Goal: Book appointment/travel/reservation: Book appointment/travel/reservation

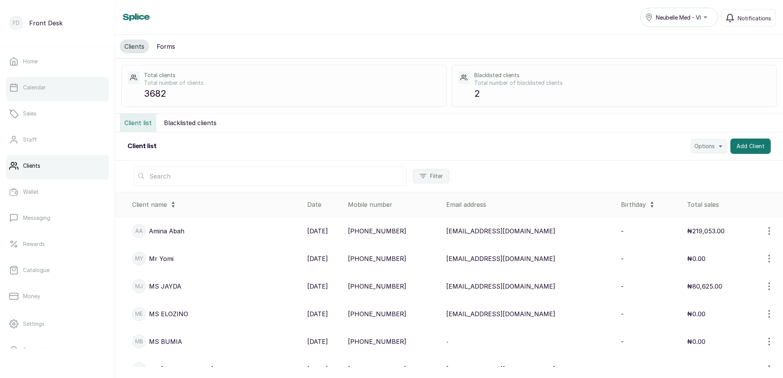
click at [68, 88] on link "Calendar" at bounding box center [57, 88] width 103 height 22
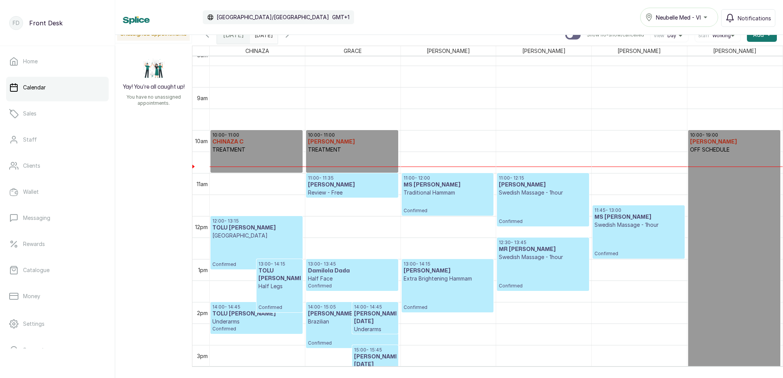
scroll to position [366, 0]
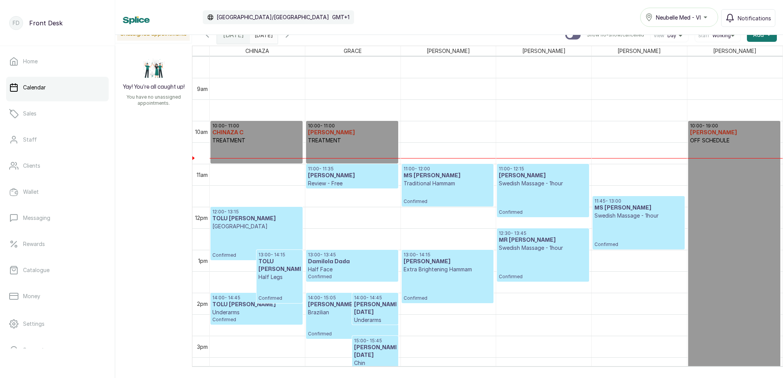
click at [292, 36] on icon "button" at bounding box center [287, 34] width 9 height 9
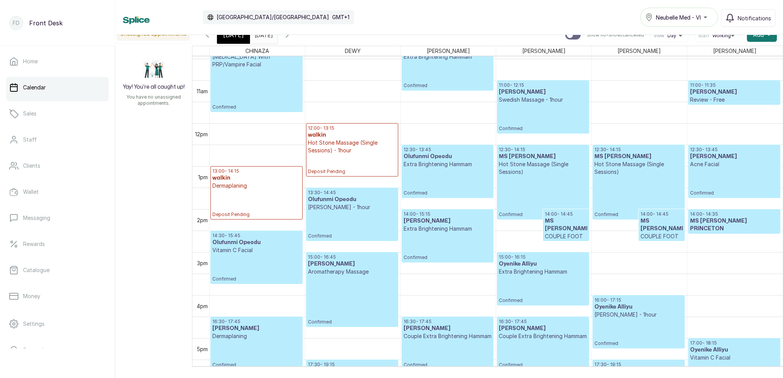
scroll to position [457, 0]
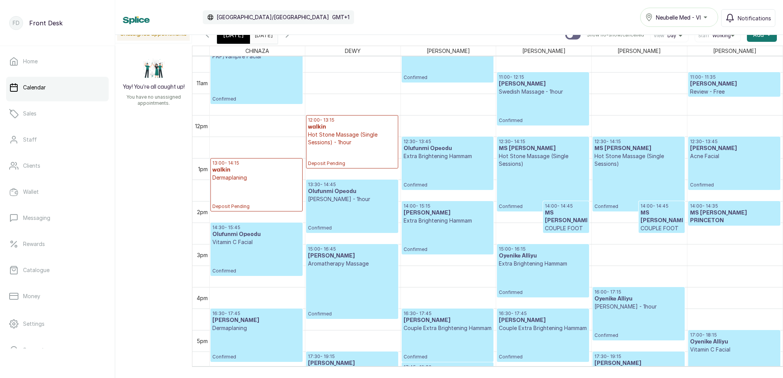
click at [240, 41] on div "[DATE]" at bounding box center [233, 35] width 33 height 18
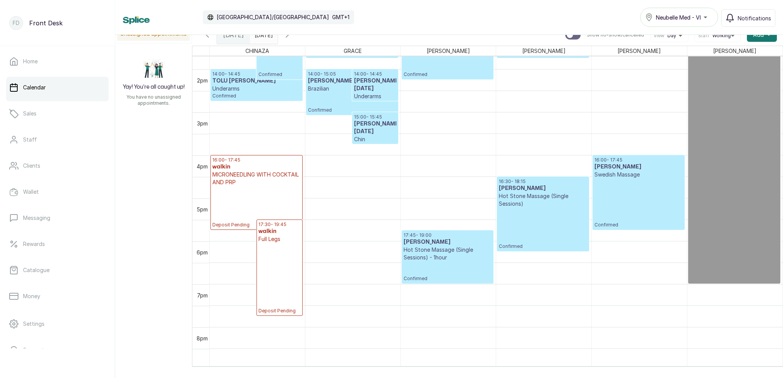
scroll to position [590, 0]
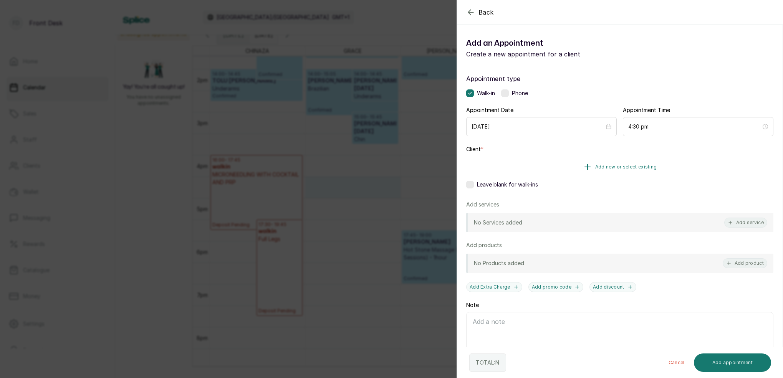
click at [646, 166] on span "Add new or select existing" at bounding box center [626, 167] width 62 height 6
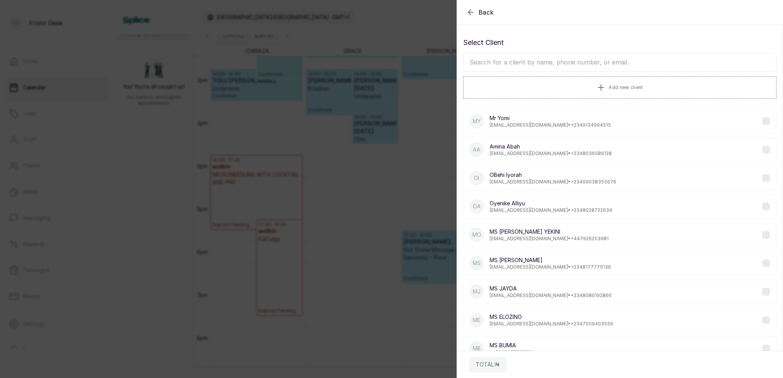
click at [606, 55] on input "text" at bounding box center [619, 62] width 313 height 19
click at [469, 8] on icon "button" at bounding box center [470, 12] width 9 height 9
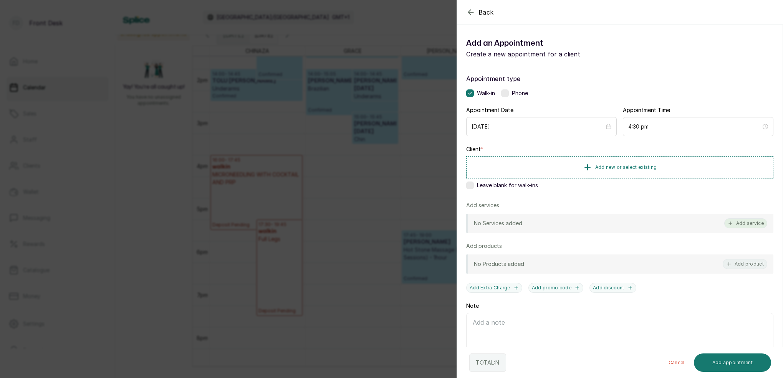
click at [759, 222] on button "Add service" at bounding box center [745, 224] width 43 height 10
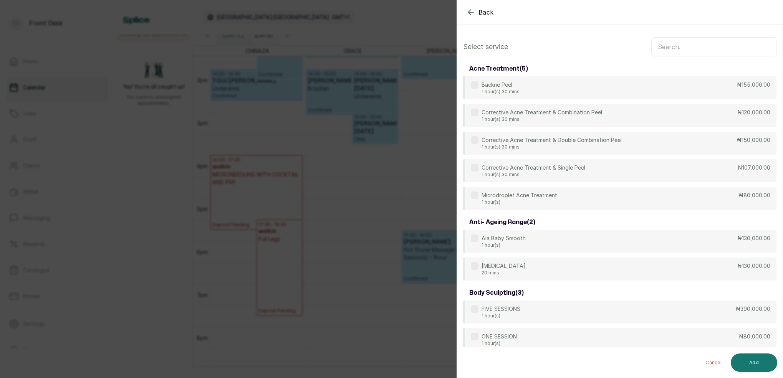
scroll to position [0, 0]
click at [704, 52] on input "text" at bounding box center [713, 46] width 125 height 19
type input "half"
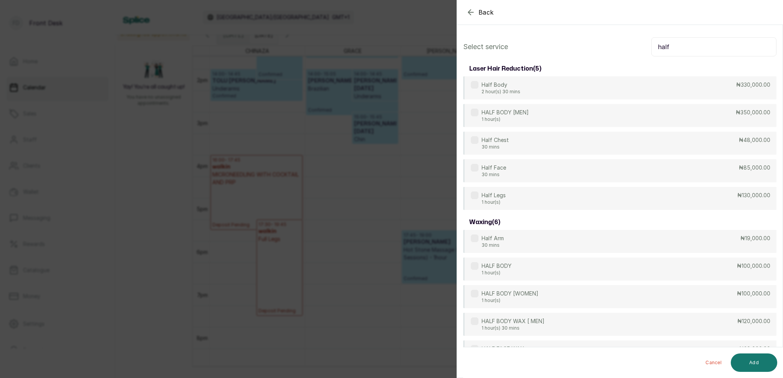
click at [400, 74] on div "Back Add Appointment Select service half laser hair reduction ( 5 ) Half Body 2…" at bounding box center [391, 189] width 783 height 378
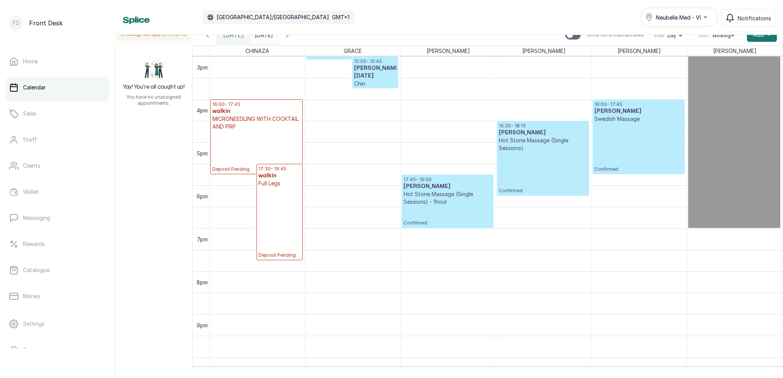
scroll to position [647, 0]
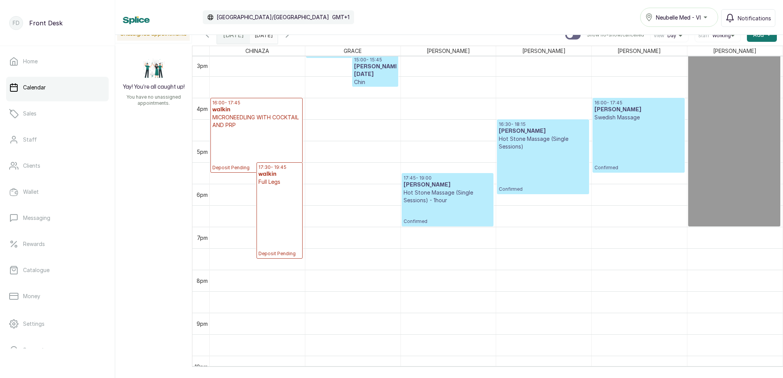
click at [292, 38] on icon "button" at bounding box center [287, 34] width 9 height 9
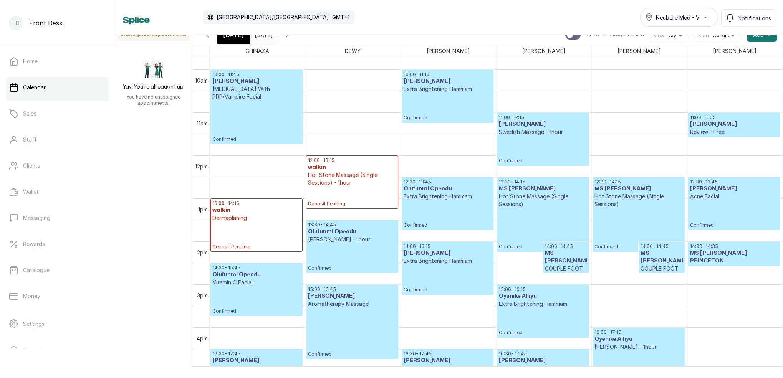
scroll to position [0, 0]
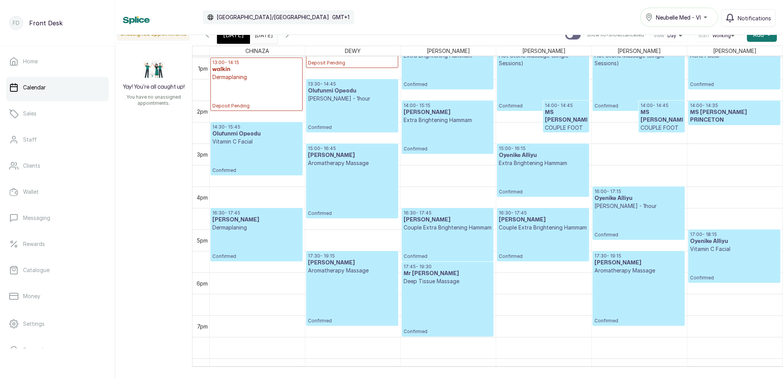
click at [236, 39] on span "[DATE]" at bounding box center [233, 34] width 21 height 9
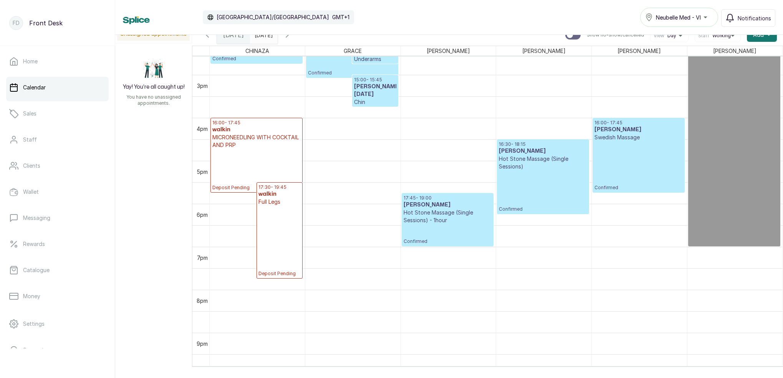
scroll to position [627, 0]
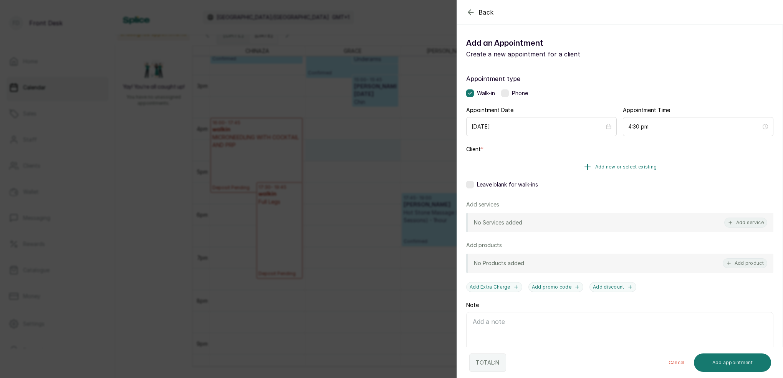
click at [642, 165] on span "Add new or select existing" at bounding box center [626, 167] width 62 height 6
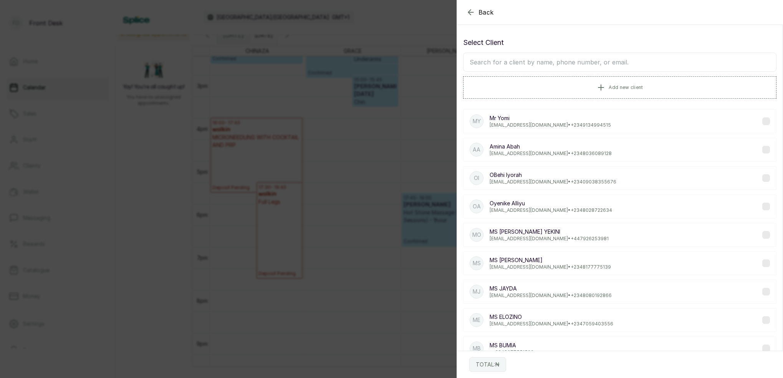
click at [588, 66] on input "text" at bounding box center [619, 62] width 313 height 19
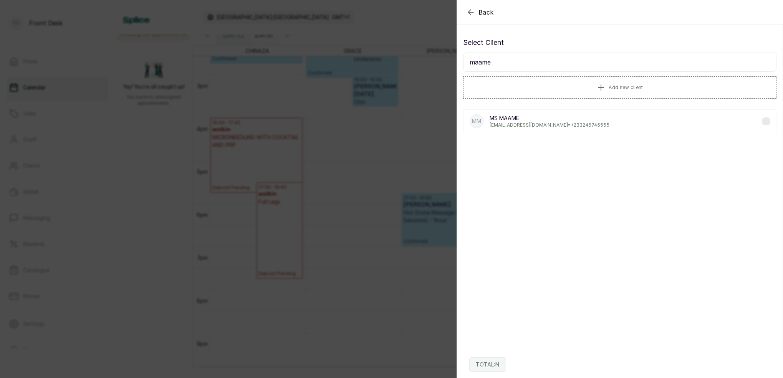
type input "maame"
click at [517, 125] on p "cuulbuck@gmail.com • +233 246745555" at bounding box center [550, 125] width 120 height 6
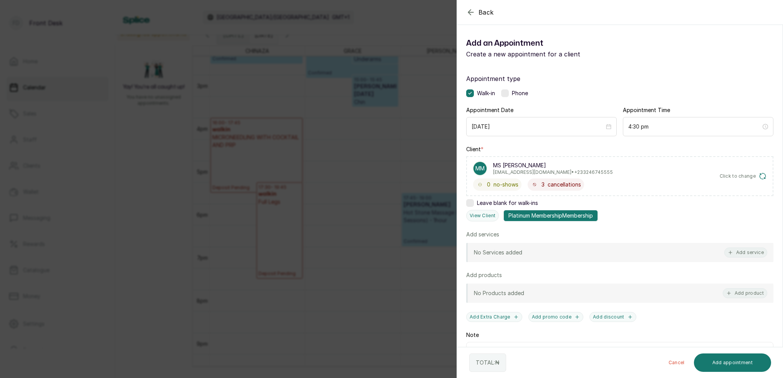
drag, startPoint x: 754, startPoint y: 249, endPoint x: 724, endPoint y: 206, distance: 52.3
click at [754, 246] on div "No Services added Add service" at bounding box center [619, 252] width 307 height 19
click at [749, 253] on button "Add service" at bounding box center [745, 253] width 43 height 10
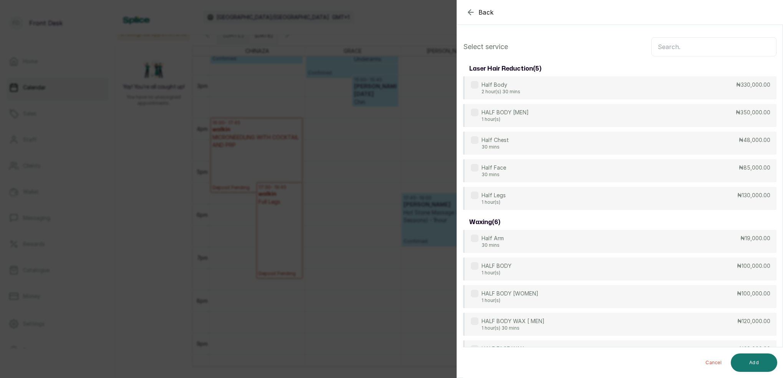
scroll to position [-2, 0]
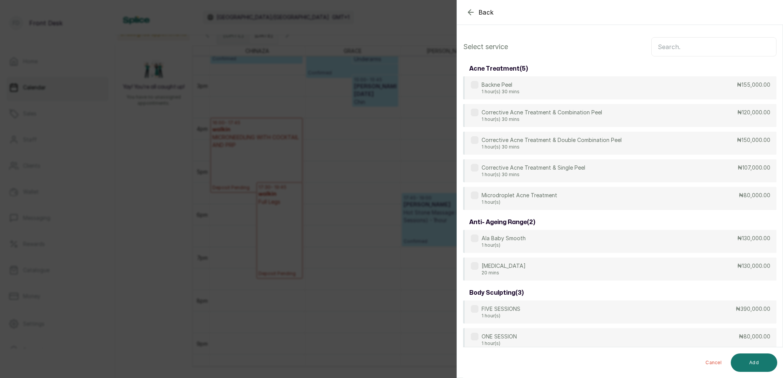
click at [710, 49] on input "text" at bounding box center [713, 46] width 125 height 19
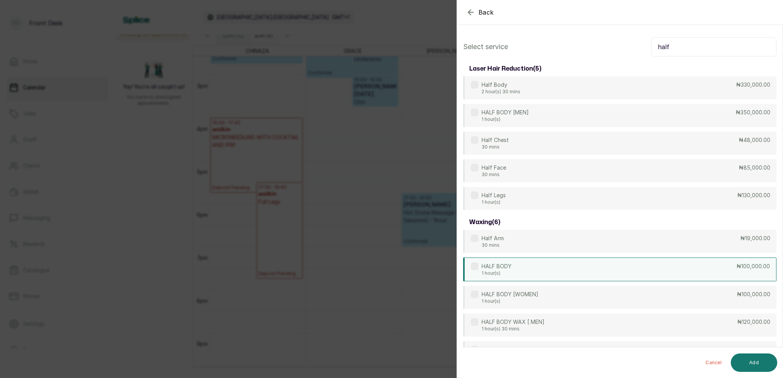
type input "half"
click at [515, 272] on div "HALF BODY 1 hour(s) ₦100,000.00" at bounding box center [619, 270] width 313 height 24
drag, startPoint x: 578, startPoint y: 270, endPoint x: 559, endPoint y: 246, distance: 30.1
click at [577, 268] on div "HALF BODY 1 hour(s) ₦100,000.00" at bounding box center [619, 271] width 313 height 24
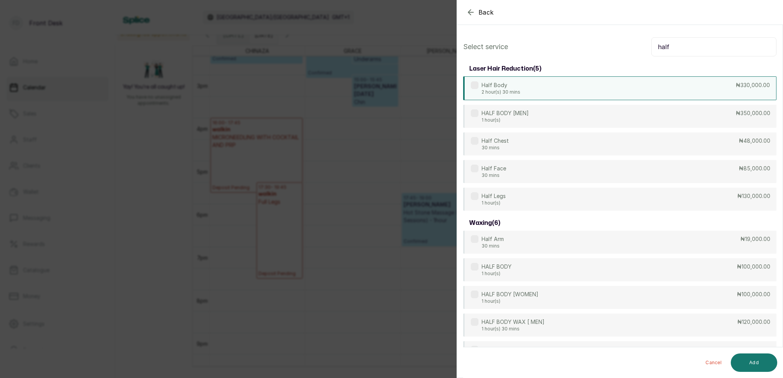
click at [503, 90] on p "2 hour(s) 30 mins" at bounding box center [501, 92] width 39 height 6
click at [763, 366] on button "Add" at bounding box center [754, 363] width 46 height 18
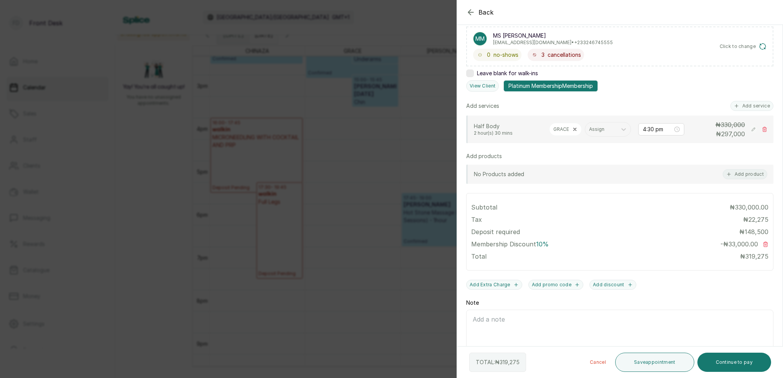
scroll to position [131, 0]
click at [736, 366] on button "Continue to pay" at bounding box center [735, 362] width 74 height 19
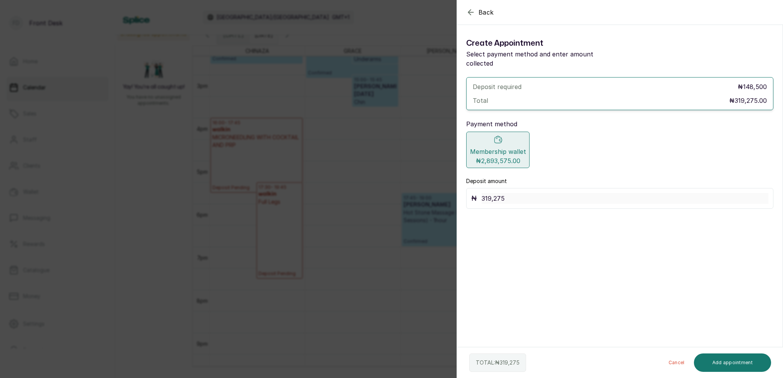
scroll to position [0, 0]
click at [739, 363] on button "Add appointment" at bounding box center [733, 363] width 78 height 18
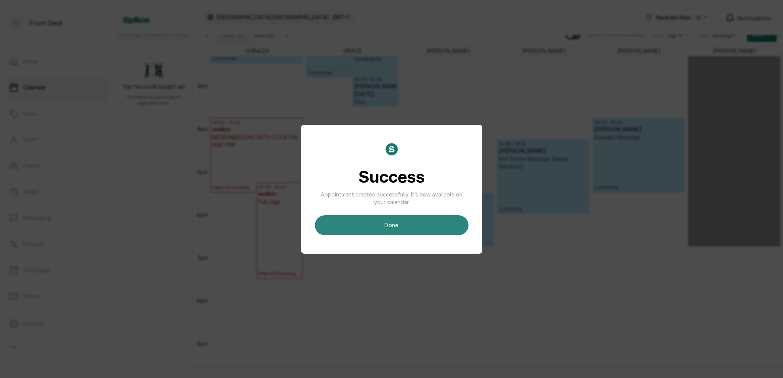
click at [390, 222] on button "done" at bounding box center [392, 225] width 154 height 20
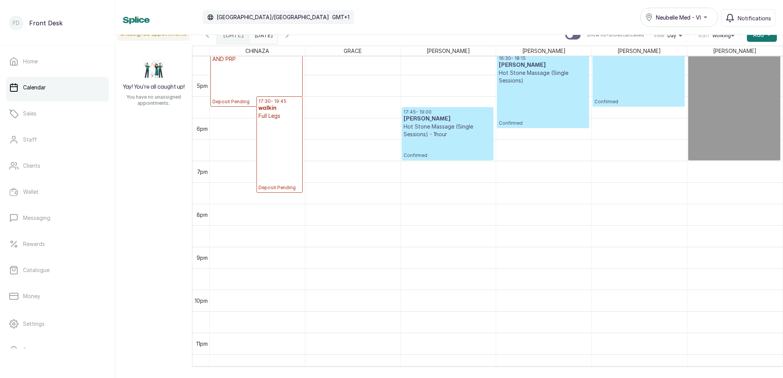
scroll to position [721, 0]
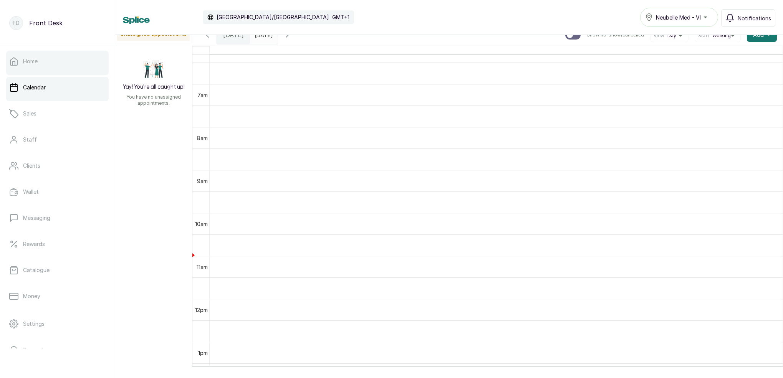
click at [103, 68] on link "Home" at bounding box center [57, 62] width 103 height 22
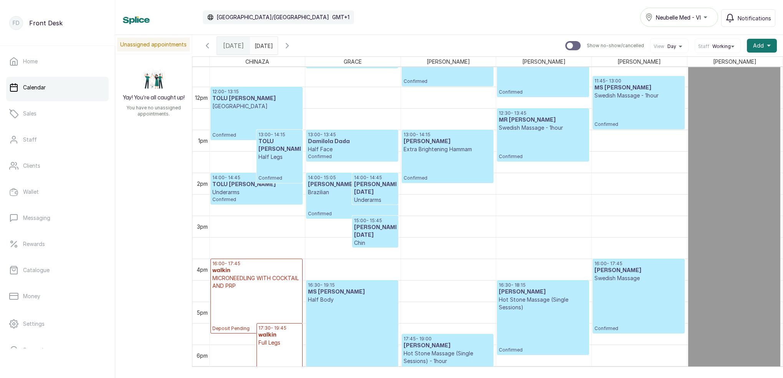
scroll to position [497, 0]
click at [292, 47] on icon "button" at bounding box center [287, 45] width 9 height 9
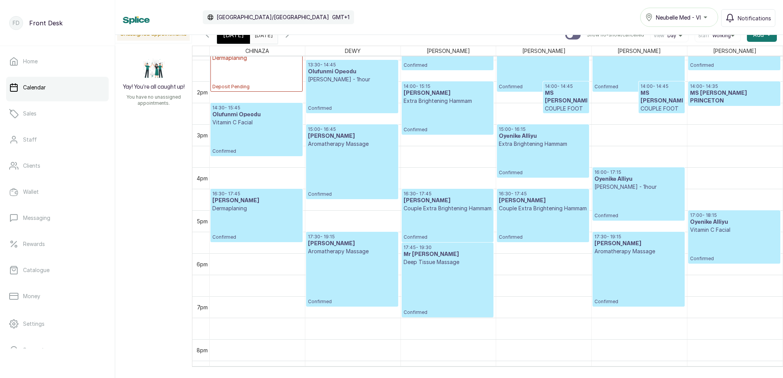
scroll to position [578, 0]
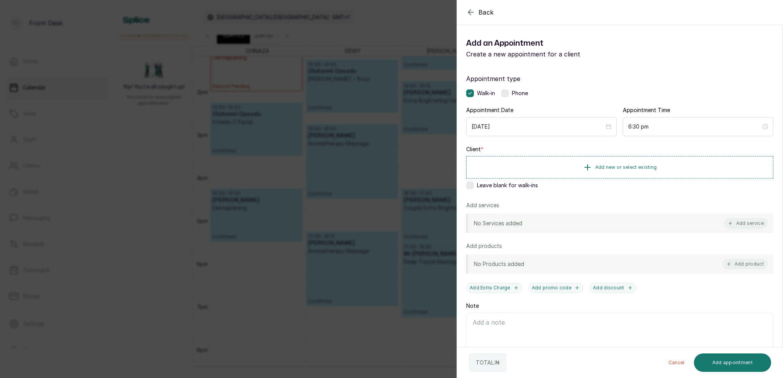
click at [326, 50] on div "Back Add Appointment Add an Appointment Create a new appointment for a client A…" at bounding box center [391, 189] width 783 height 378
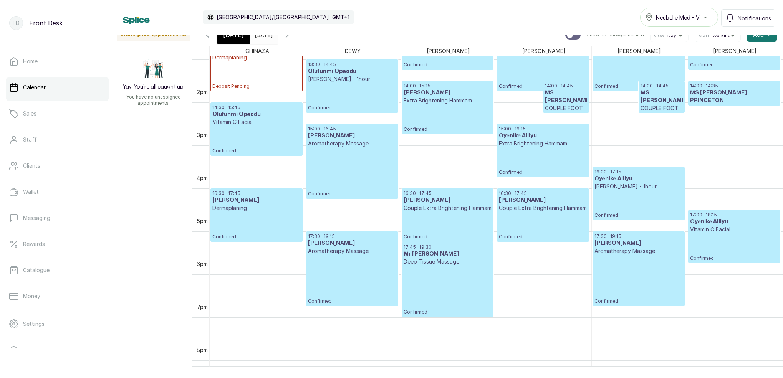
click at [278, 40] on div at bounding box center [264, 33] width 28 height 14
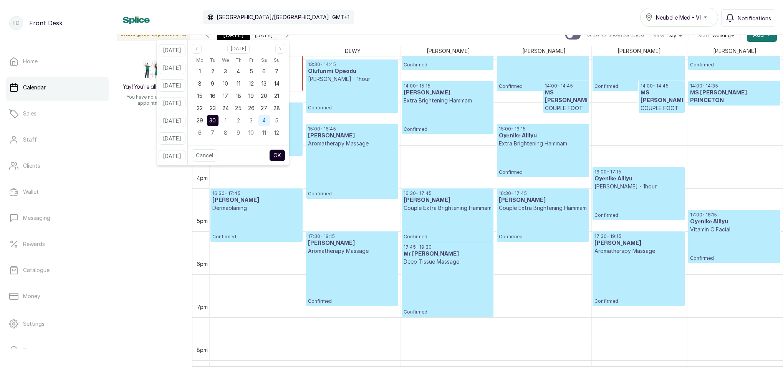
click at [266, 121] on span "4" at bounding box center [263, 120] width 3 height 7
click at [285, 150] on button "OK" at bounding box center [277, 155] width 16 height 12
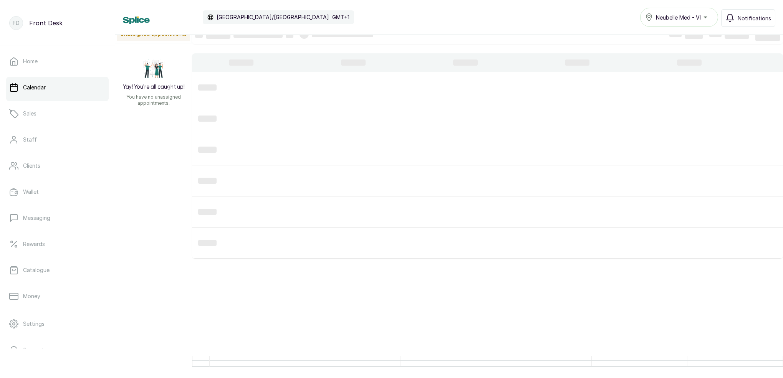
type input "04/10/2025"
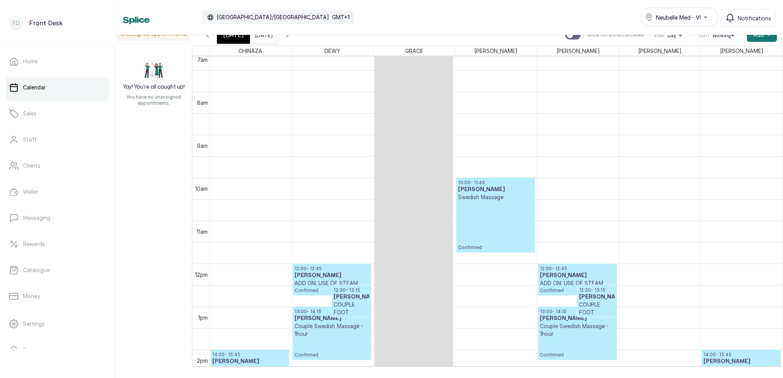
scroll to position [0, 0]
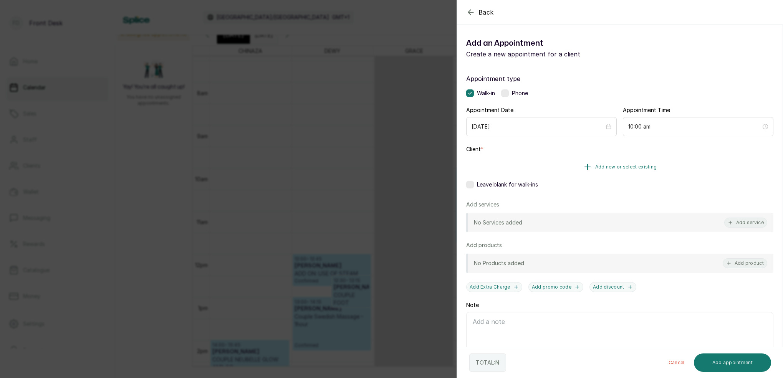
drag, startPoint x: 643, startPoint y: 167, endPoint x: 641, endPoint y: 163, distance: 4.2
click at [641, 163] on button "Add new or select existing" at bounding box center [619, 167] width 307 height 22
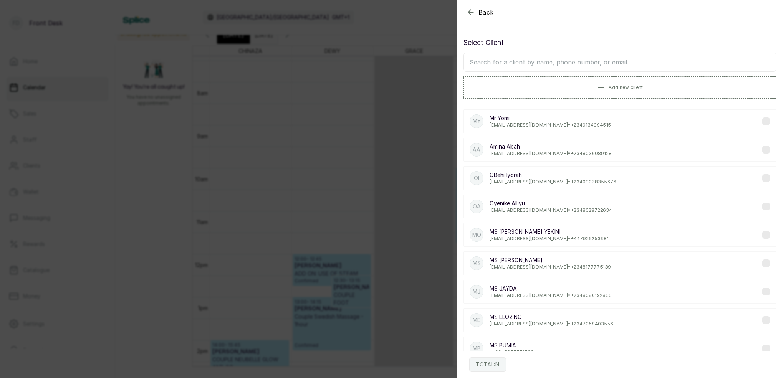
click at [603, 61] on input "text" at bounding box center [619, 62] width 313 height 19
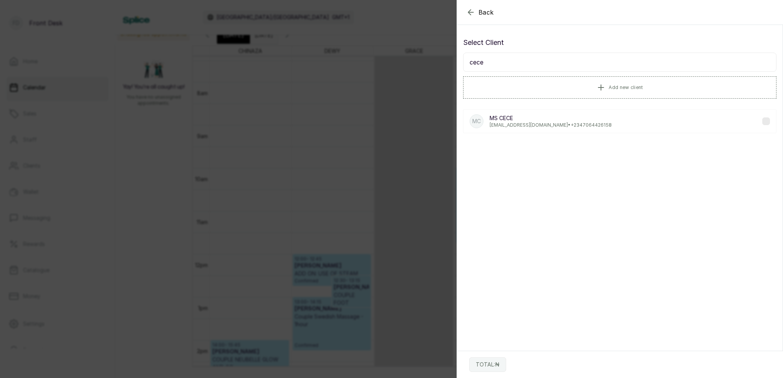
type input "cece"
click at [519, 125] on p "ceceegbai@gmail.com • +234 7064426158" at bounding box center [551, 125] width 122 height 6
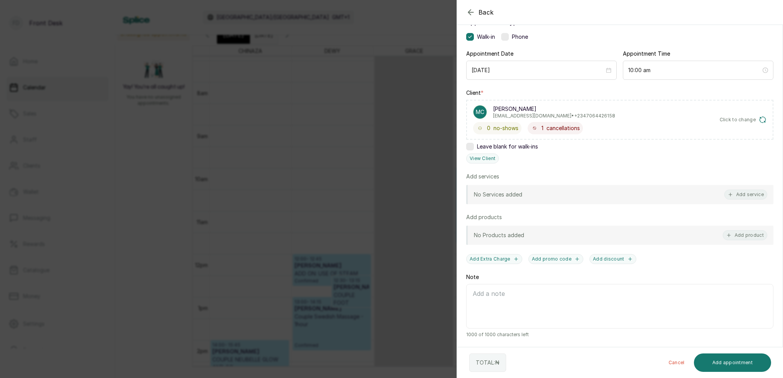
scroll to position [56, 0]
click at [492, 157] on button "View Client" at bounding box center [482, 159] width 33 height 10
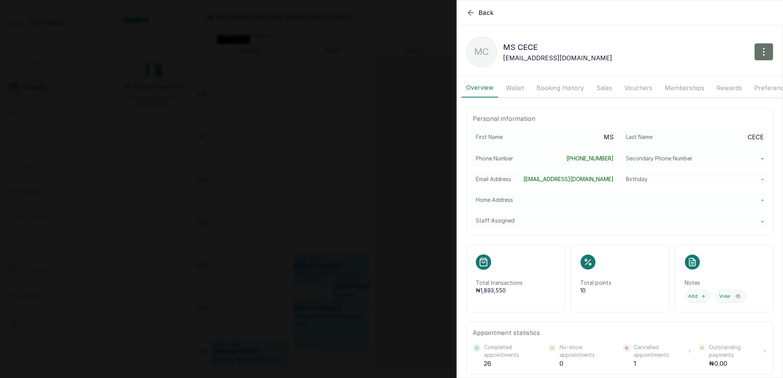
click at [518, 86] on button "Wallet" at bounding box center [515, 87] width 28 height 19
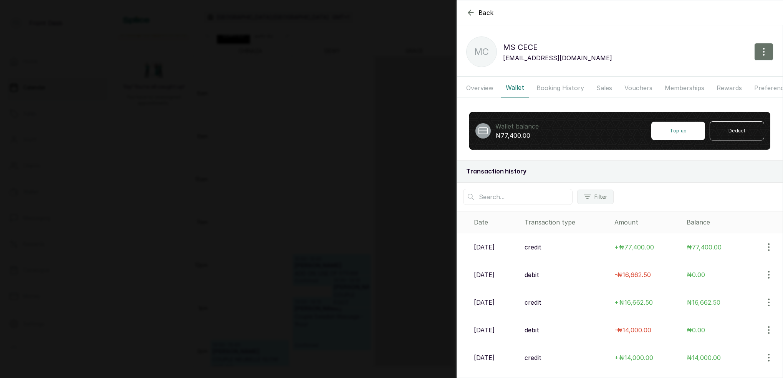
click at [470, 12] on icon "button" at bounding box center [470, 12] width 9 height 9
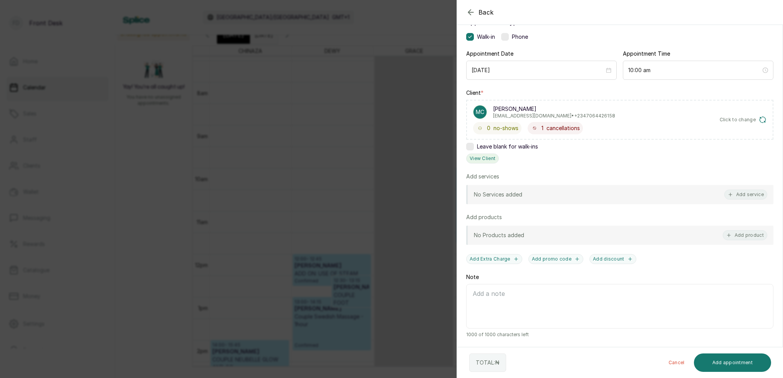
click at [488, 159] on button "View Client" at bounding box center [482, 159] width 33 height 10
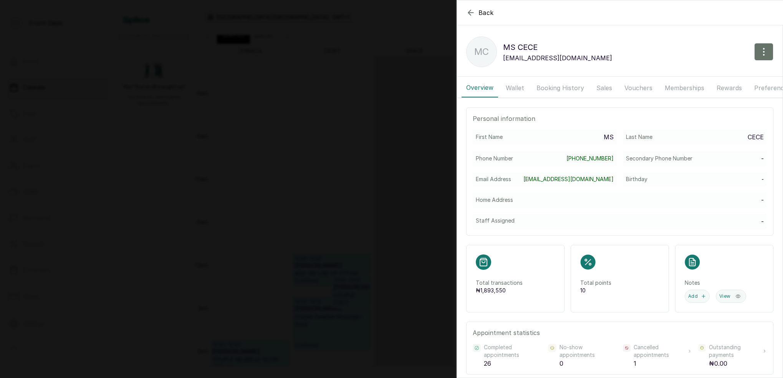
click at [510, 90] on button "Wallet" at bounding box center [515, 87] width 28 height 19
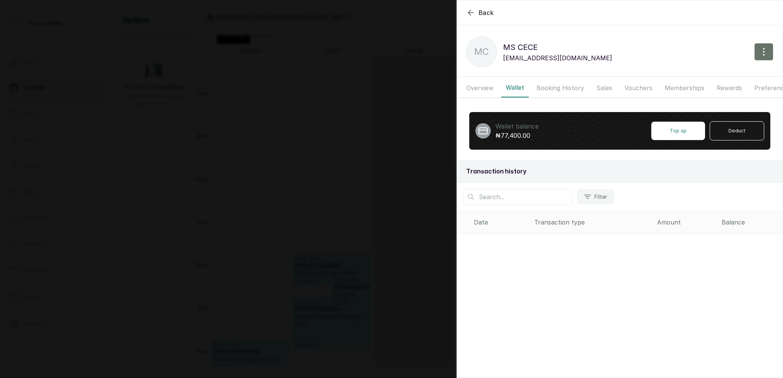
drag, startPoint x: 486, startPoint y: 88, endPoint x: 510, endPoint y: 89, distance: 23.8
click at [486, 88] on button "Overview" at bounding box center [480, 87] width 36 height 19
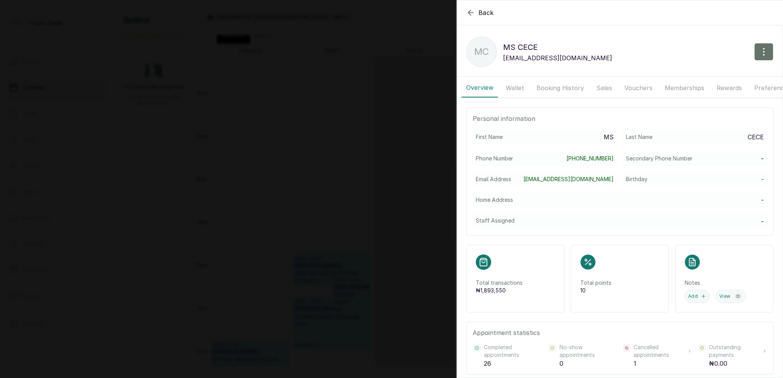
click at [515, 89] on button "Wallet" at bounding box center [515, 87] width 28 height 19
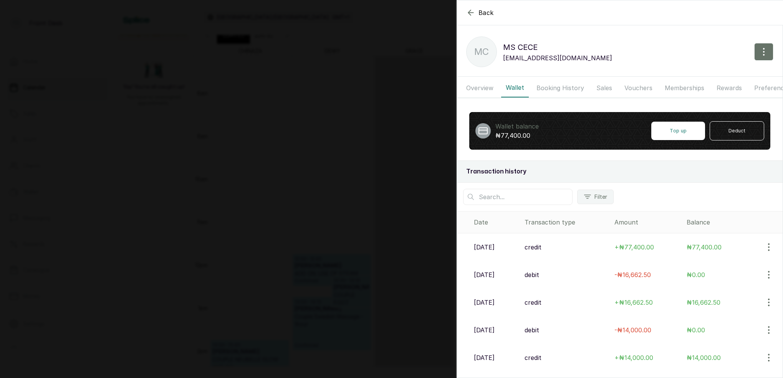
click at [494, 248] on p "12 Sep, 2025" at bounding box center [484, 247] width 21 height 9
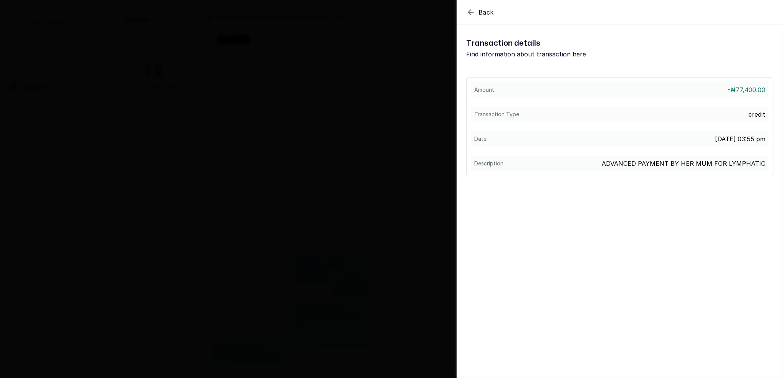
click at [474, 11] on icon "button" at bounding box center [470, 12] width 9 height 9
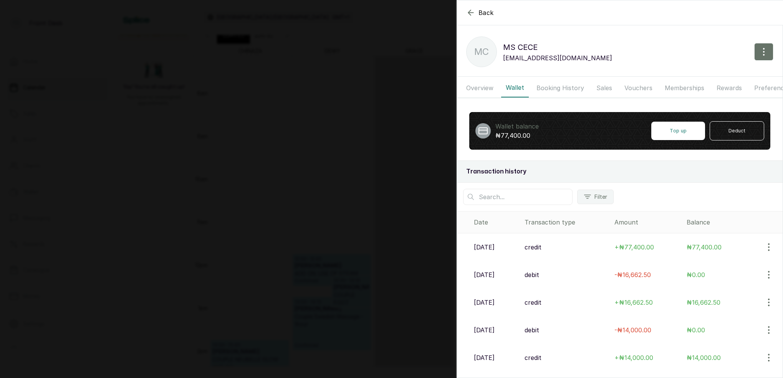
click at [472, 14] on icon "button" at bounding box center [470, 12] width 9 height 9
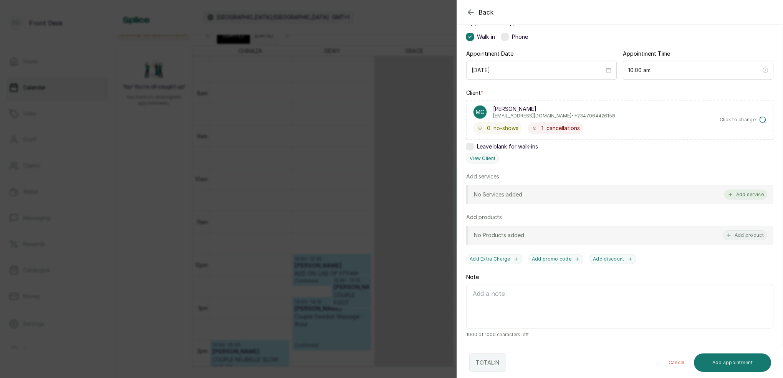
click at [744, 194] on button "Add service" at bounding box center [745, 195] width 43 height 10
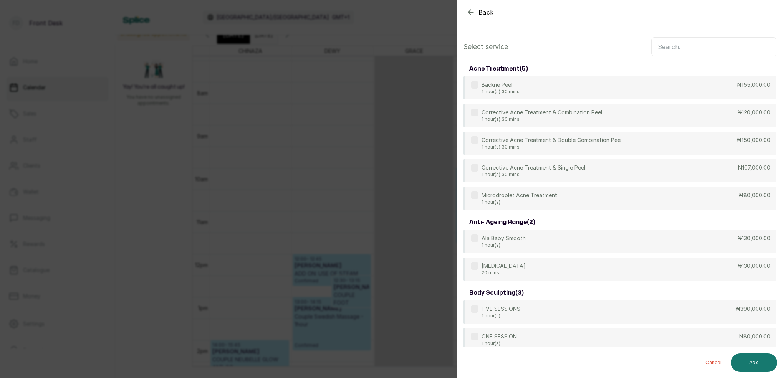
scroll to position [-1, 0]
click at [694, 50] on input "text" at bounding box center [713, 46] width 125 height 19
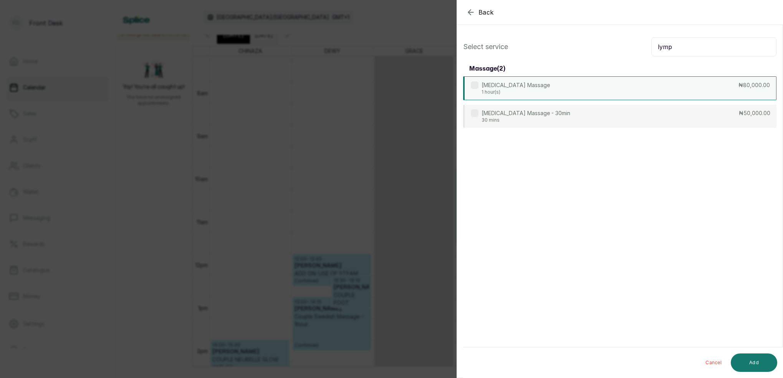
type input "lymp"
click at [582, 90] on div "Lymphatic Drainage Massage 1 hour(s) ₦80,000.00" at bounding box center [619, 88] width 313 height 24
click at [764, 360] on button "Add" at bounding box center [754, 363] width 46 height 18
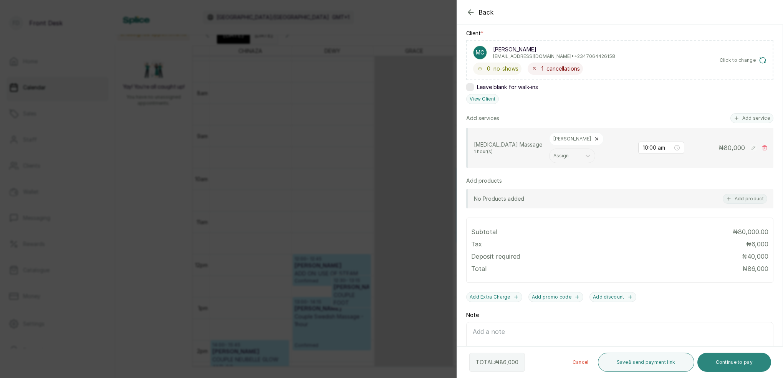
scroll to position [118, 0]
drag, startPoint x: 749, startPoint y: 364, endPoint x: 722, endPoint y: 330, distance: 42.9
click at [749, 363] on button "Continue to pay" at bounding box center [735, 362] width 74 height 19
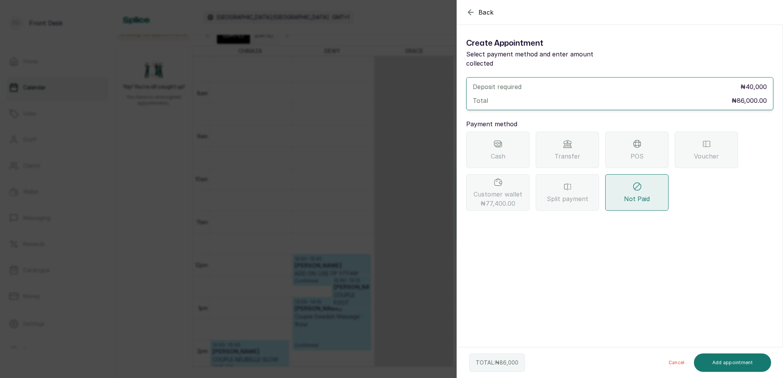
click at [513, 190] on span "Customer wallet ₦77,400.00" at bounding box center [498, 199] width 49 height 18
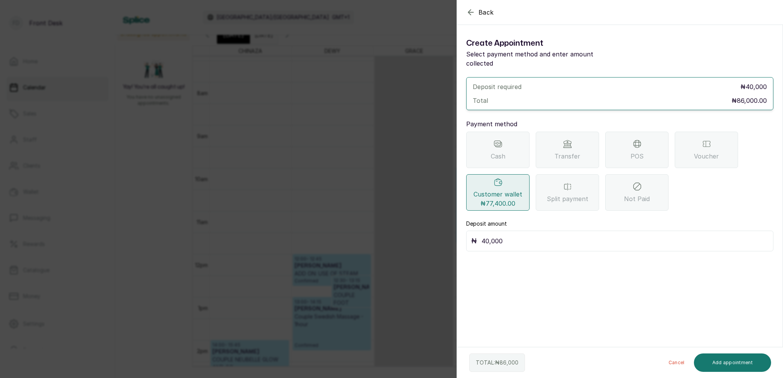
click at [508, 236] on input "40,000" at bounding box center [625, 241] width 287 height 11
type input "4"
type input "77,400"
click at [736, 362] on button "Add appointment" at bounding box center [733, 363] width 78 height 18
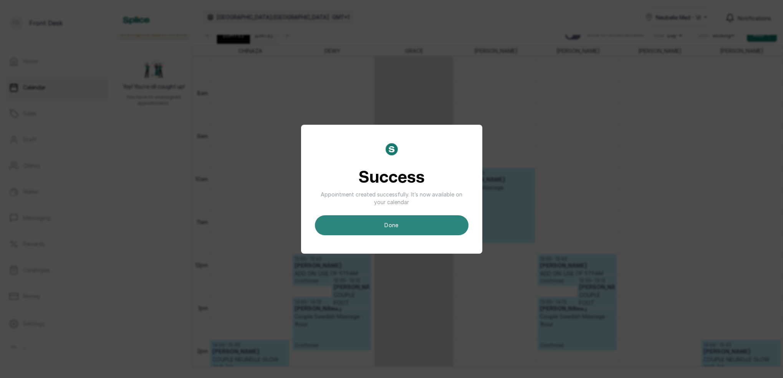
scroll to position [11, 0]
click at [441, 226] on button "done" at bounding box center [392, 225] width 154 height 20
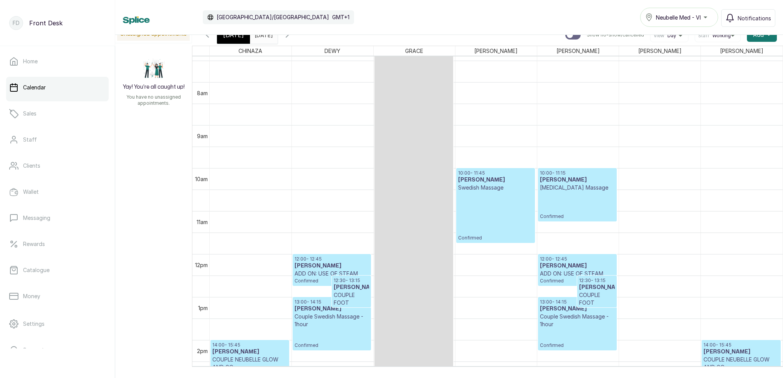
scroll to position [259, 0]
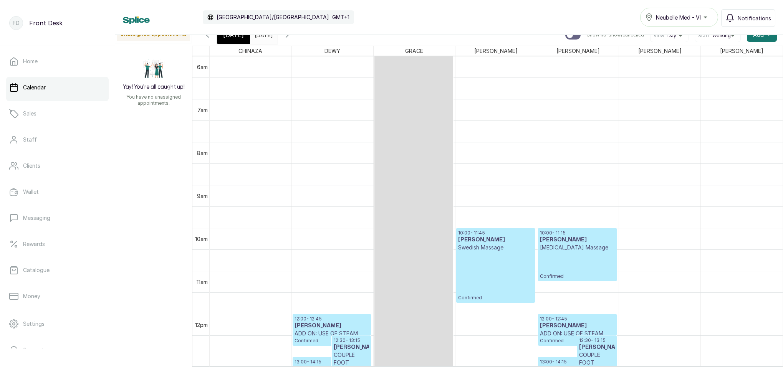
click at [593, 268] on p "Confirmed" at bounding box center [577, 266] width 75 height 28
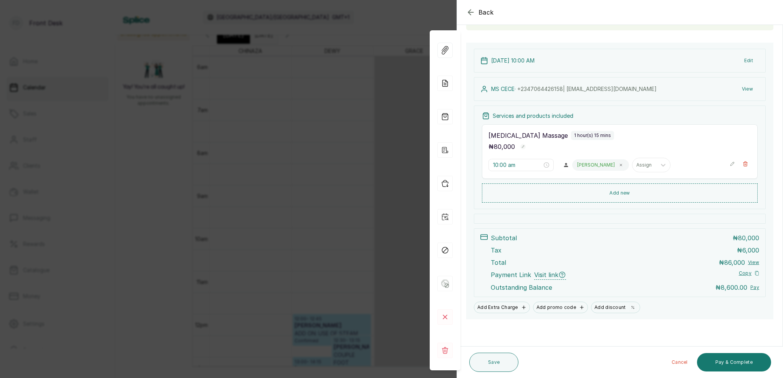
scroll to position [65, 0]
click at [364, 162] on div "Back Appointment Details Edit appointment 🚶 Walk-in (booked by Front Desk) Make…" at bounding box center [391, 189] width 783 height 378
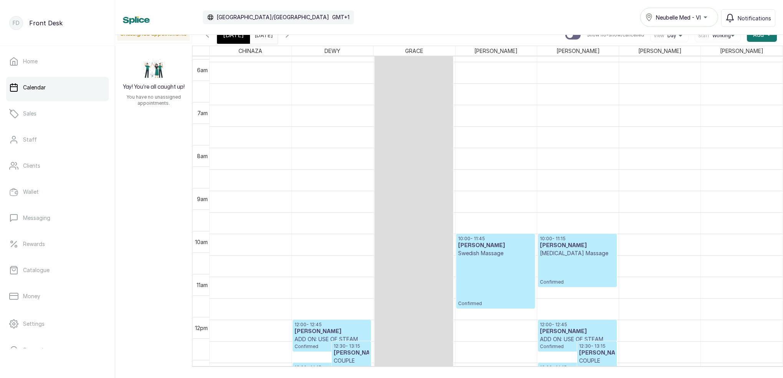
scroll to position [255, 0]
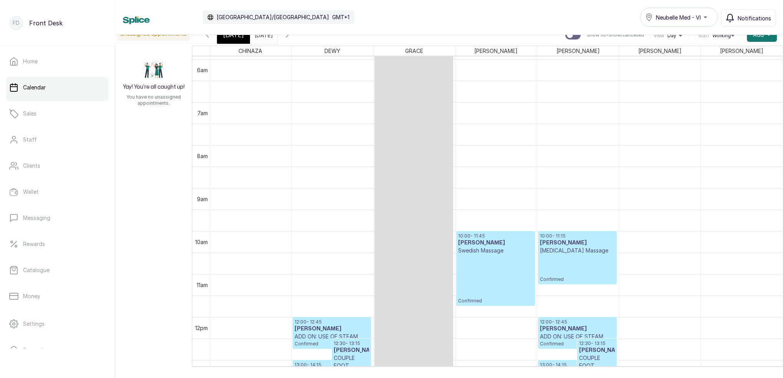
drag, startPoint x: 733, startPoint y: 16, endPoint x: 727, endPoint y: 21, distance: 7.6
click at [733, 16] on icon "button" at bounding box center [730, 17] width 9 height 9
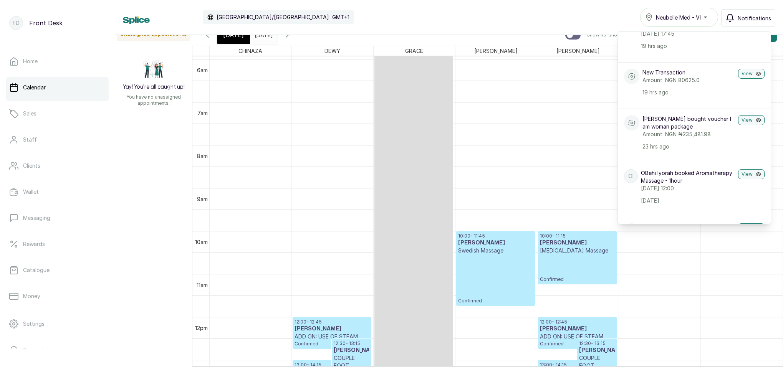
scroll to position [303, 0]
click at [237, 37] on span "[DATE]" at bounding box center [233, 34] width 21 height 9
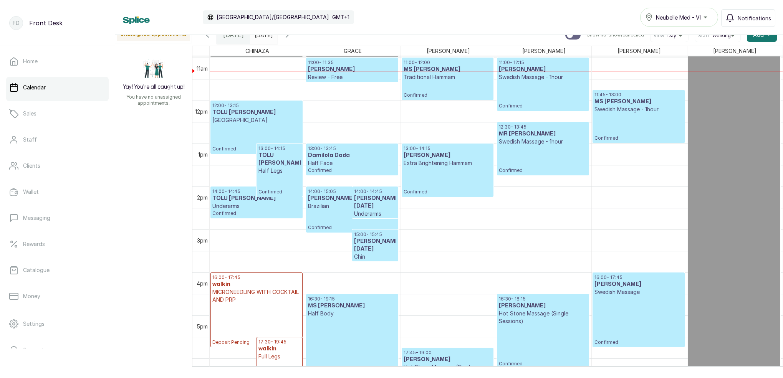
scroll to position [478, 0]
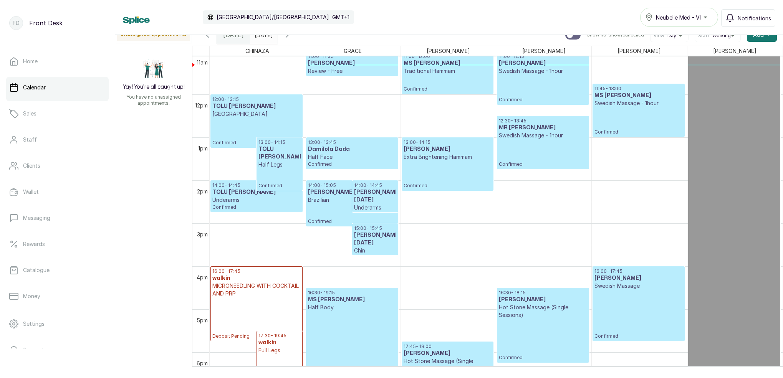
click at [292, 36] on icon "button" at bounding box center [287, 34] width 9 height 9
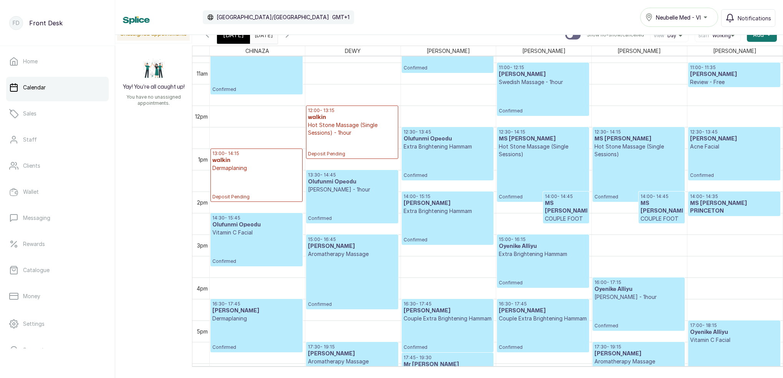
scroll to position [474, 0]
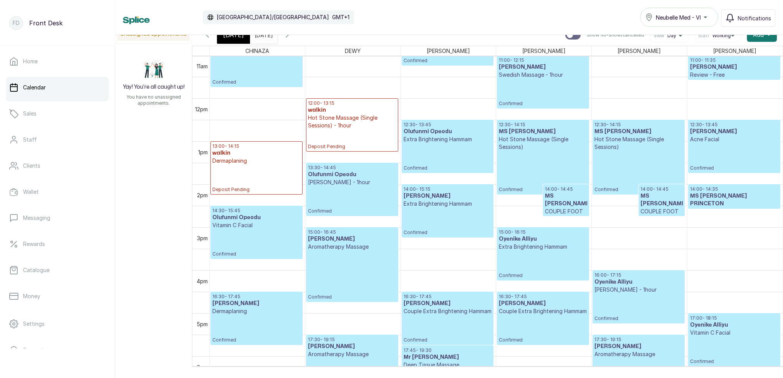
click at [292, 38] on icon "button" at bounding box center [287, 34] width 9 height 9
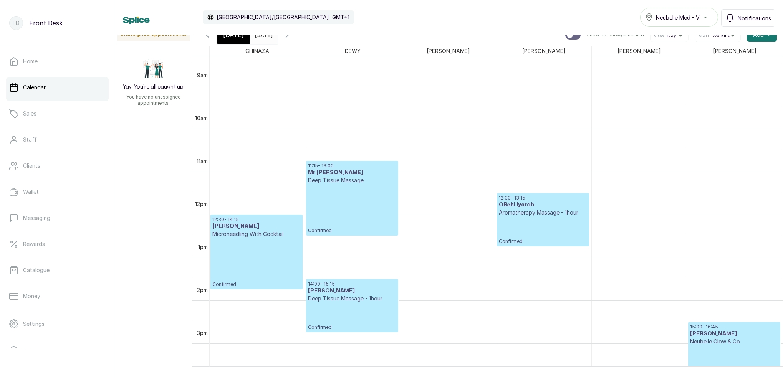
click at [755, 18] on span "Notifications" at bounding box center [754, 18] width 33 height 8
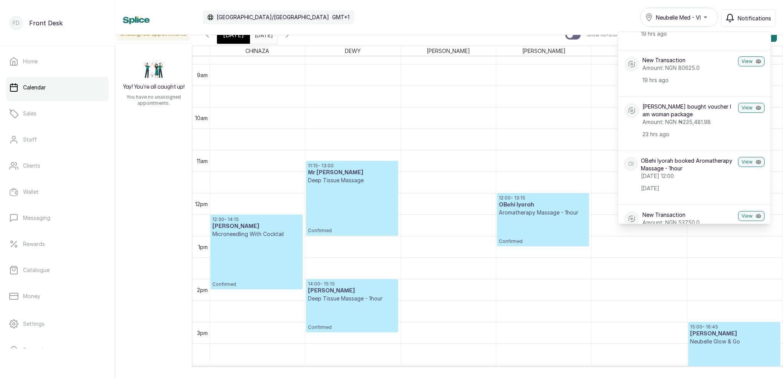
click at [235, 38] on span "[DATE]" at bounding box center [233, 34] width 21 height 9
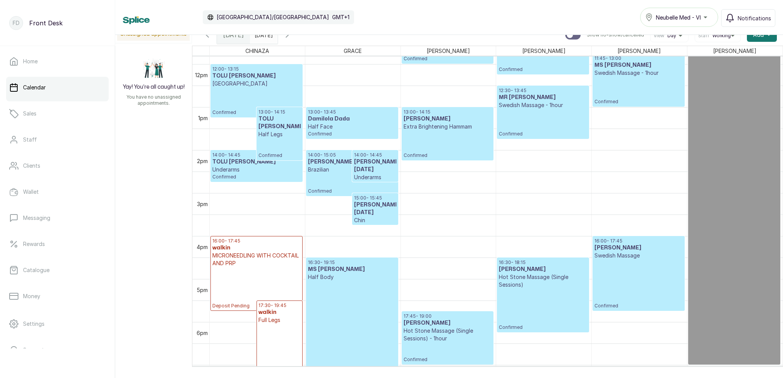
scroll to position [510, 0]
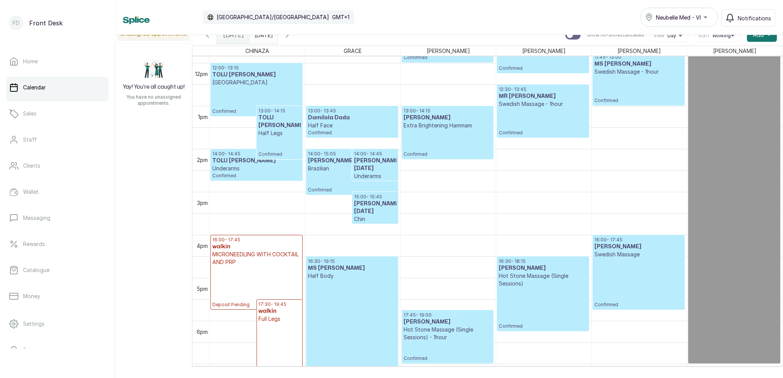
click at [288, 36] on icon "button" at bounding box center [287, 35] width 2 height 5
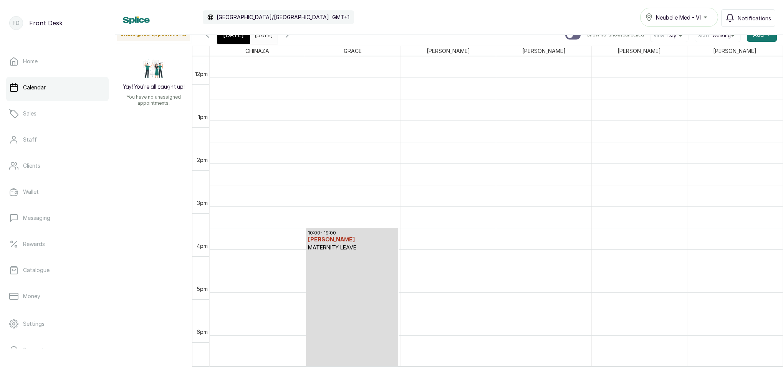
scroll to position [259, 0]
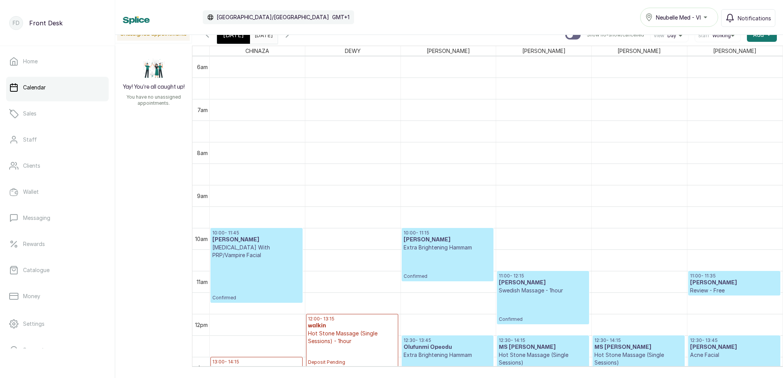
click at [292, 37] on icon "button" at bounding box center [287, 34] width 9 height 9
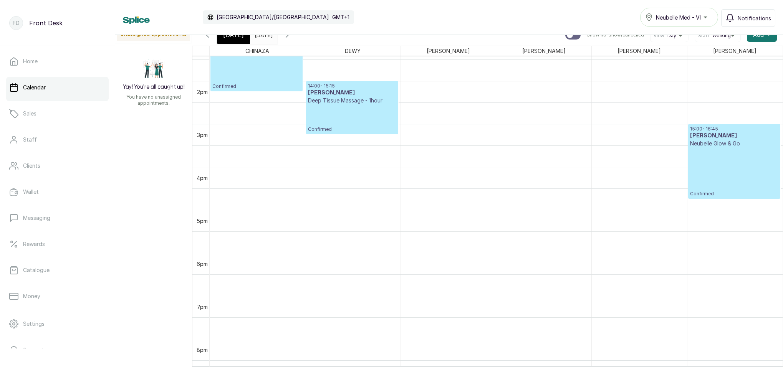
scroll to position [589, 0]
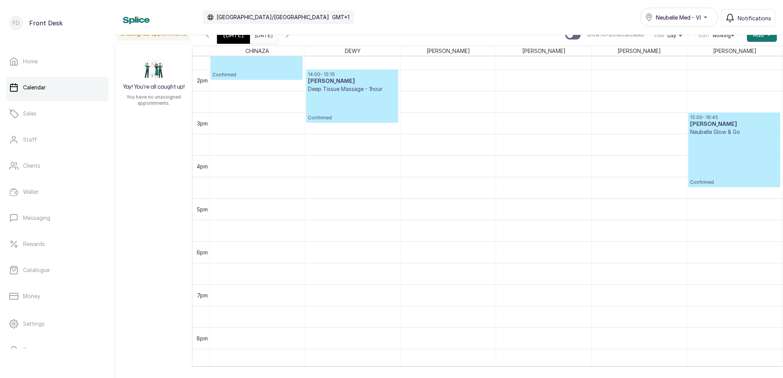
drag, startPoint x: 243, startPoint y: 41, endPoint x: 251, endPoint y: 44, distance: 8.1
click at [243, 41] on div "[DATE]" at bounding box center [233, 35] width 33 height 18
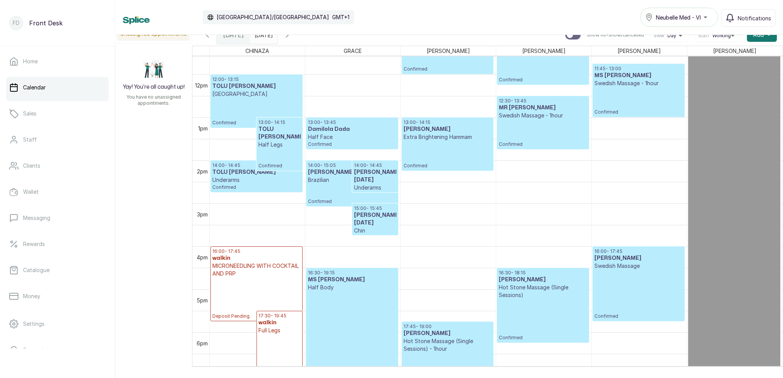
scroll to position [498, 0]
click at [292, 37] on icon "button" at bounding box center [287, 34] width 9 height 9
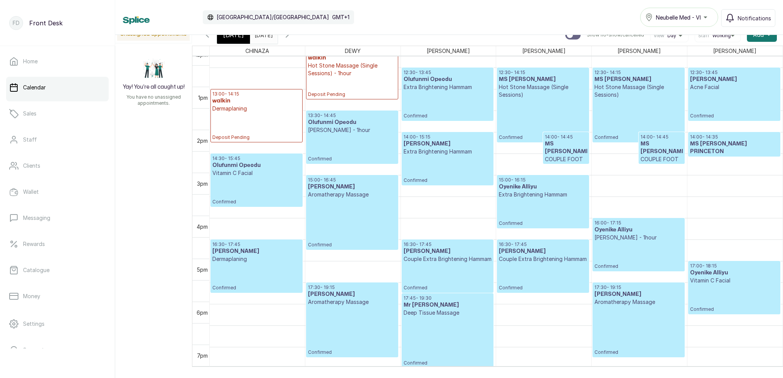
scroll to position [545, 0]
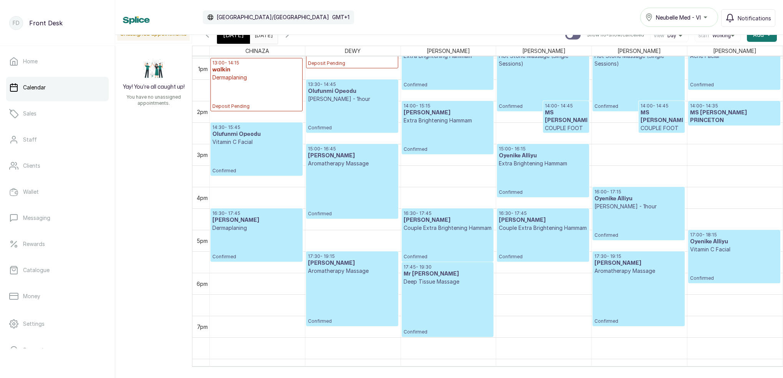
drag, startPoint x: 305, startPoint y: 36, endPoint x: 321, endPoint y: 43, distance: 17.6
click at [292, 36] on icon "button" at bounding box center [287, 34] width 9 height 9
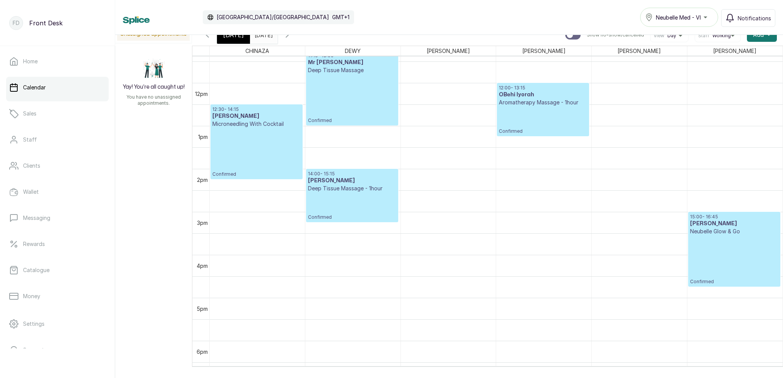
click at [240, 37] on span "[DATE]" at bounding box center [233, 34] width 21 height 9
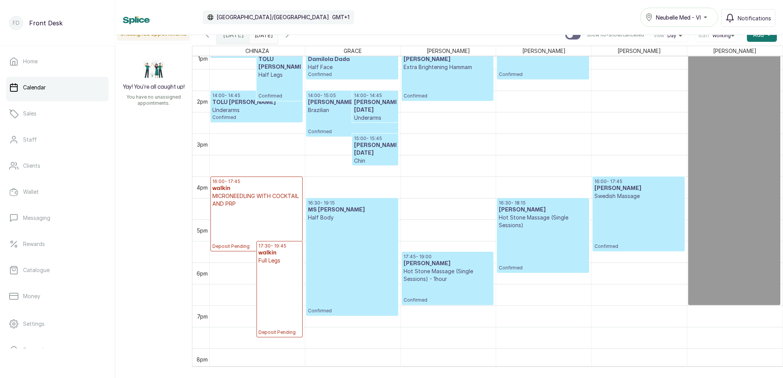
scroll to position [570, 0]
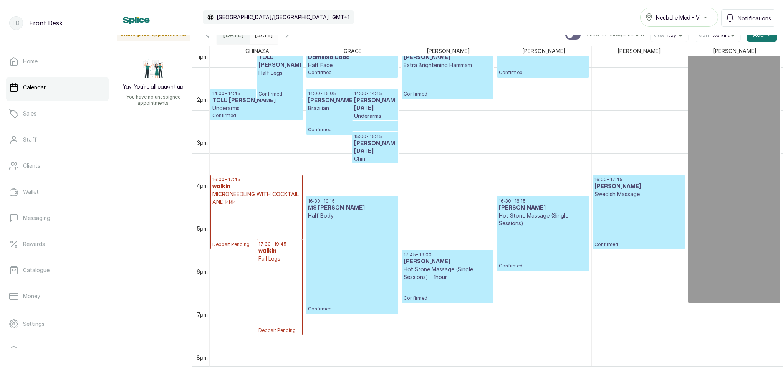
click at [263, 37] on input "04/10/2025" at bounding box center [256, 33] width 12 height 13
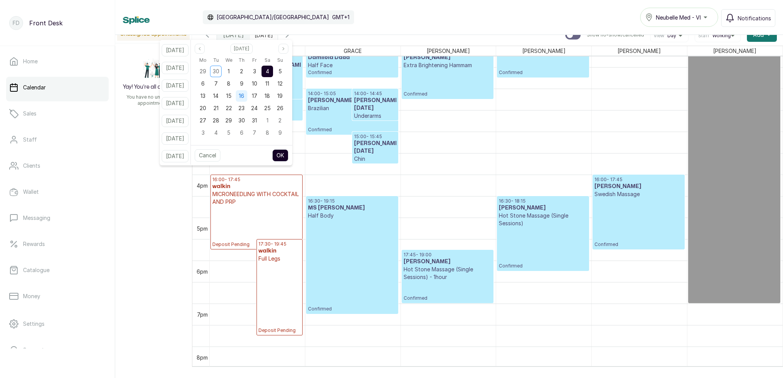
drag, startPoint x: 249, startPoint y: 84, endPoint x: 256, endPoint y: 101, distance: 18.3
click at [244, 85] on span "9" at bounding box center [241, 83] width 3 height 7
click at [288, 156] on button "OK" at bounding box center [280, 155] width 16 height 12
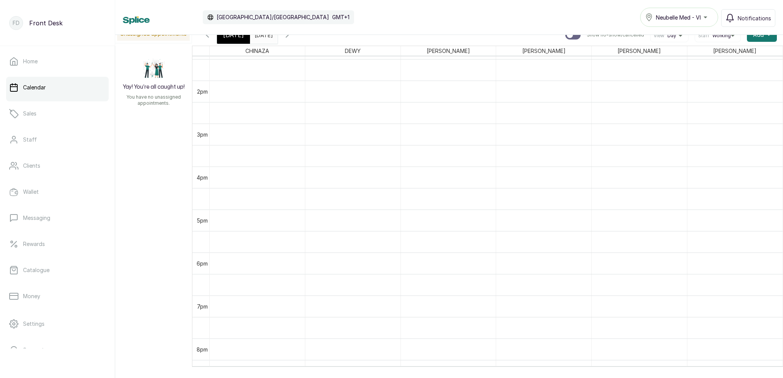
scroll to position [589, 0]
click at [278, 40] on div "Thu Oct 9, 2025 09/10/2025" at bounding box center [264, 35] width 28 height 18
click at [277, 36] on span at bounding box center [270, 33] width 15 height 13
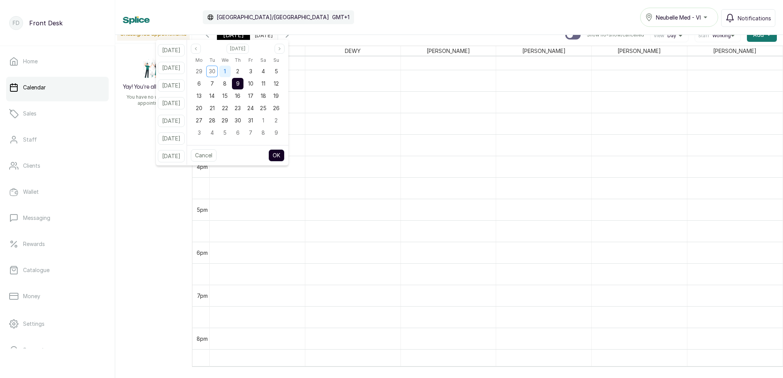
click at [231, 71] on div "1" at bounding box center [225, 72] width 12 height 12
click at [285, 151] on button "OK" at bounding box center [276, 155] width 16 height 12
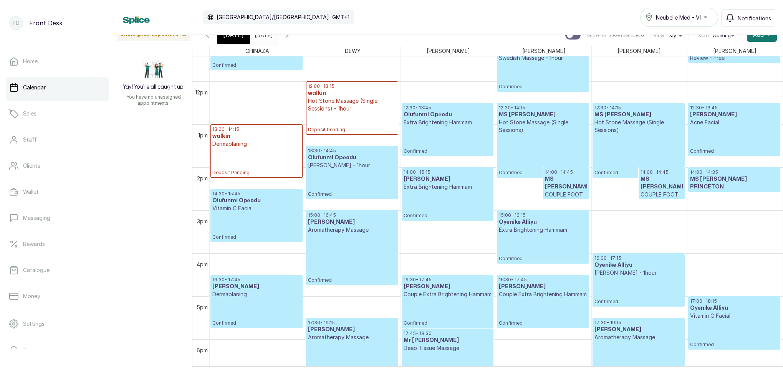
scroll to position [501, 0]
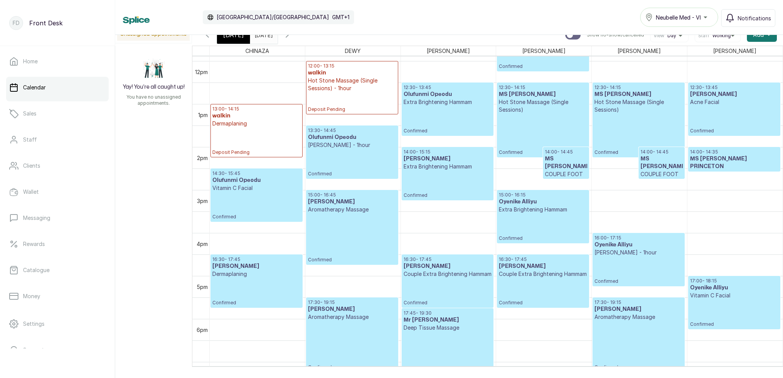
click at [292, 38] on icon "button" at bounding box center [287, 34] width 9 height 9
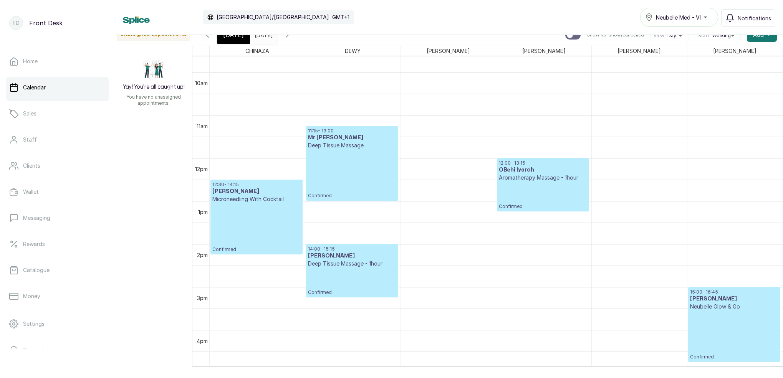
click at [292, 36] on icon "button" at bounding box center [287, 34] width 9 height 9
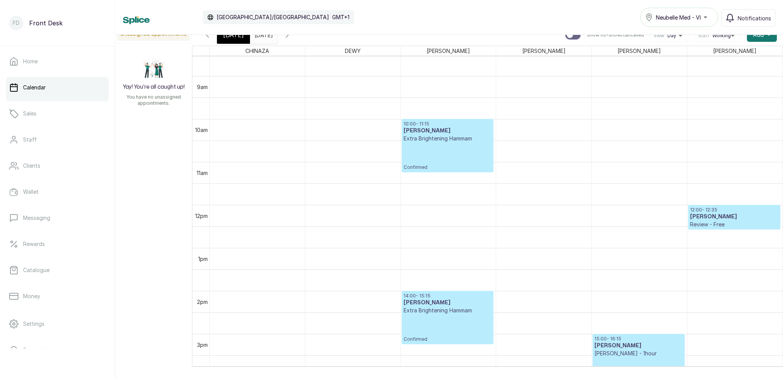
scroll to position [409, 0]
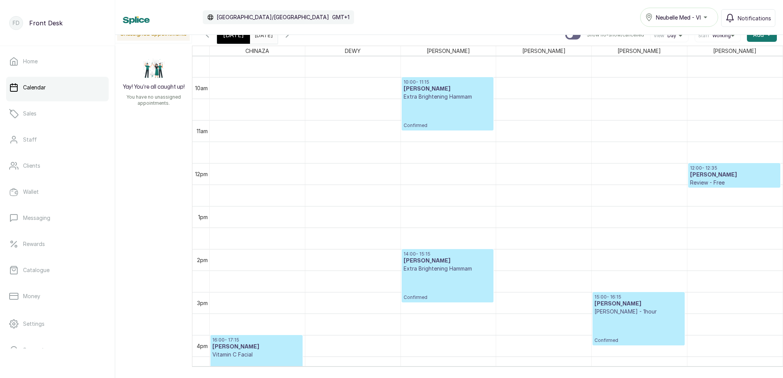
click at [237, 36] on span "[DATE]" at bounding box center [233, 34] width 21 height 9
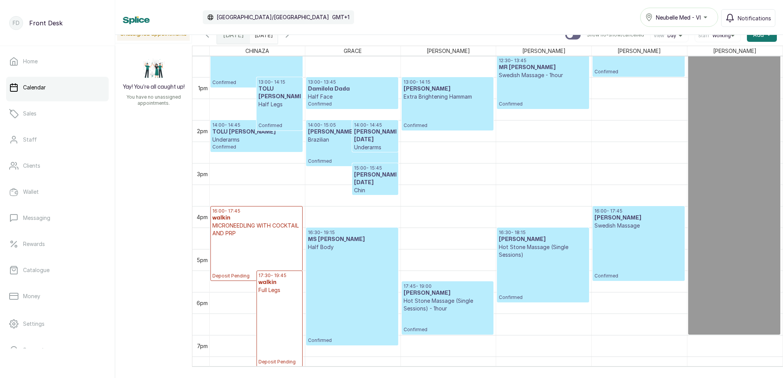
scroll to position [539, 0]
click at [292, 38] on icon "button" at bounding box center [287, 34] width 9 height 9
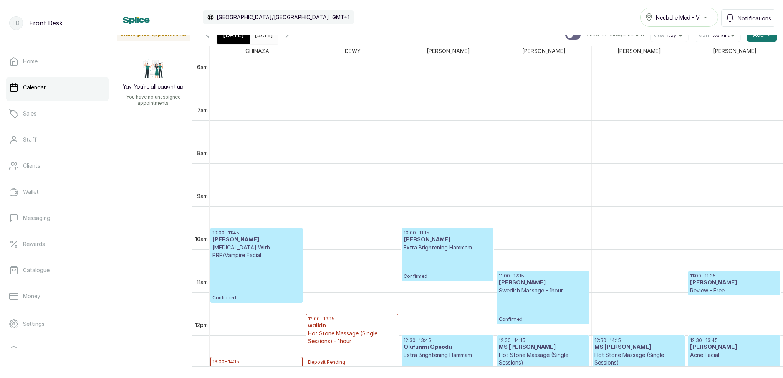
scroll to position [0, 0]
click at [263, 38] on input "01/10/2025" at bounding box center [256, 33] width 12 height 13
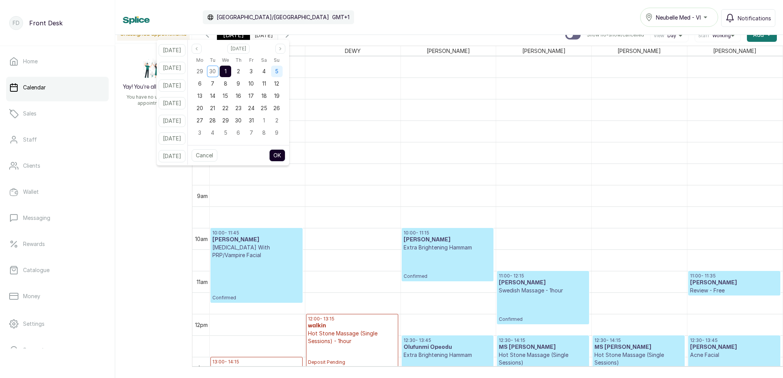
drag, startPoint x: 292, startPoint y: 70, endPoint x: 288, endPoint y: 71, distance: 3.9
click at [283, 70] on div "5" at bounding box center [276, 71] width 13 height 12
click at [285, 154] on button "OK" at bounding box center [277, 155] width 16 height 12
type input "05/10/2025"
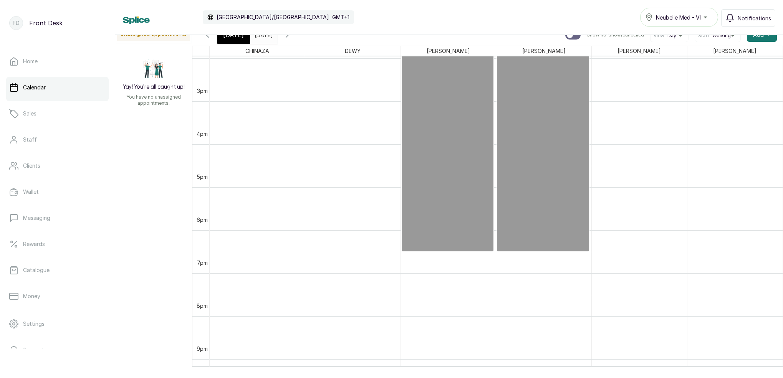
scroll to position [635, 0]
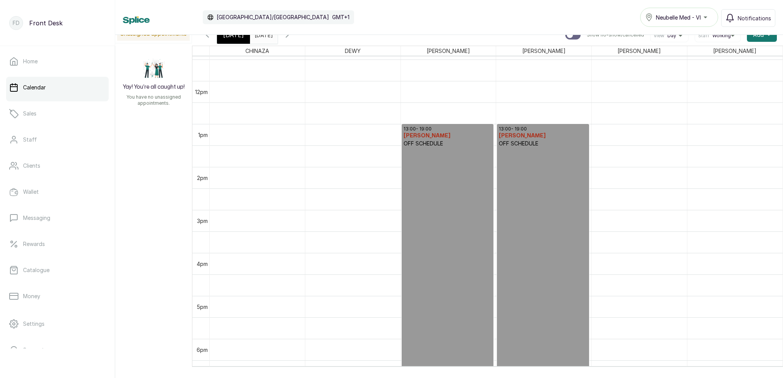
click at [239, 38] on span "[DATE]" at bounding box center [233, 34] width 21 height 9
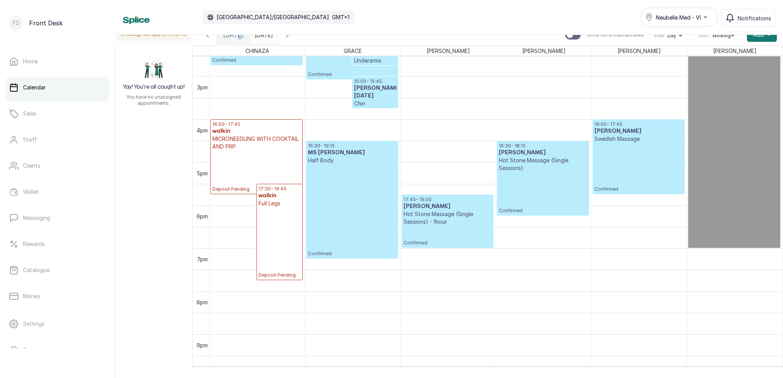
scroll to position [629, 0]
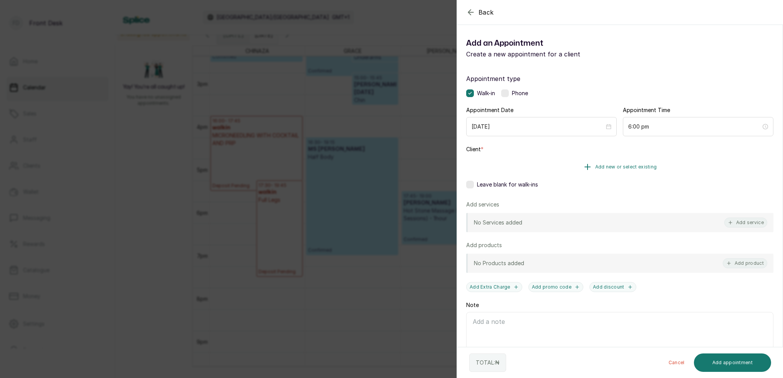
click at [648, 164] on button "Add new or select existing" at bounding box center [619, 167] width 307 height 22
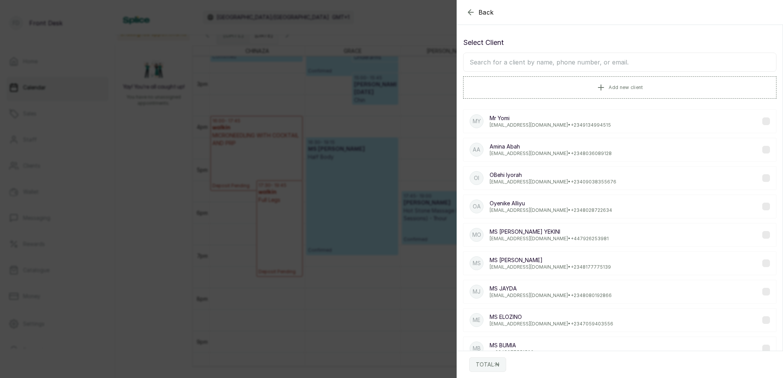
click at [598, 62] on input "text" at bounding box center [619, 62] width 313 height 19
click at [614, 85] on span "Add new client" at bounding box center [626, 87] width 34 height 6
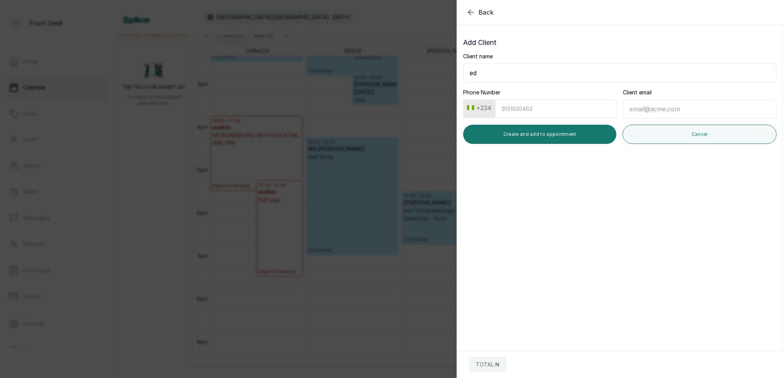
type input "e"
type input "EDI FAVOUR"
type input "9167455815"
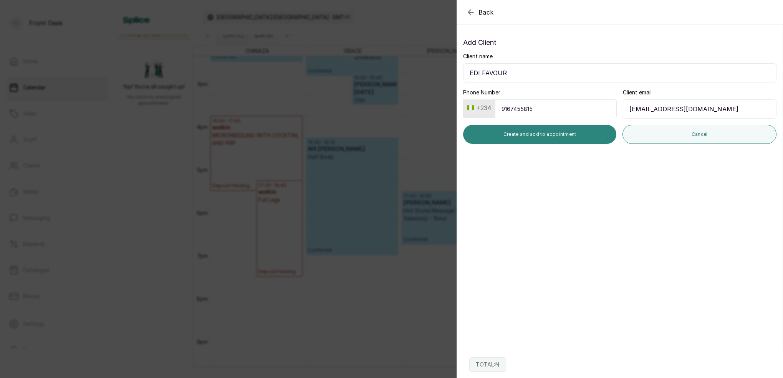
type input "Edifavour33@gmail.com"
click at [580, 137] on button "Create and add to appointment" at bounding box center [539, 134] width 153 height 19
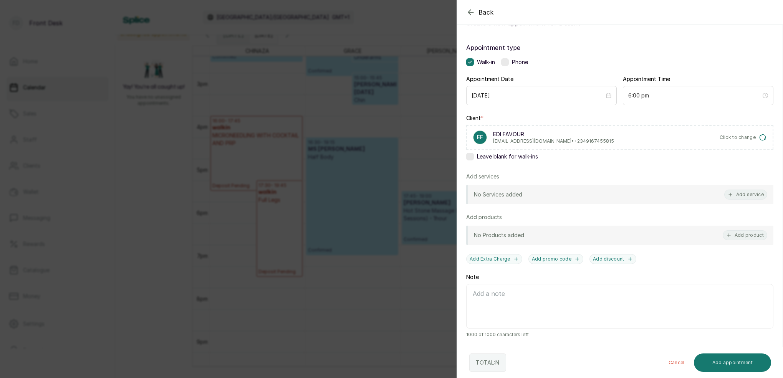
scroll to position [31, 0]
click at [742, 193] on button "Add service" at bounding box center [745, 195] width 43 height 10
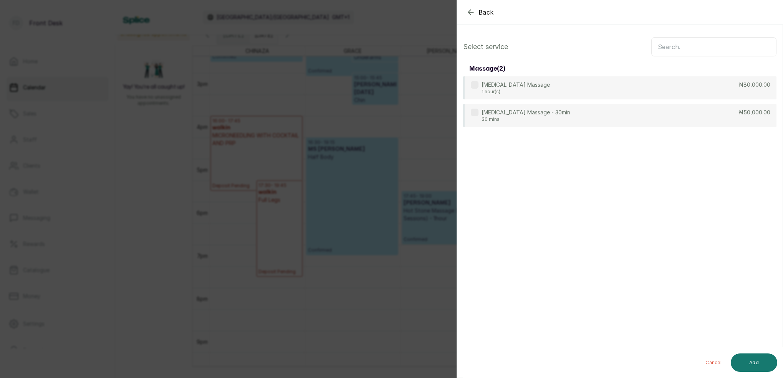
click at [686, 55] on input "text" at bounding box center [713, 46] width 125 height 19
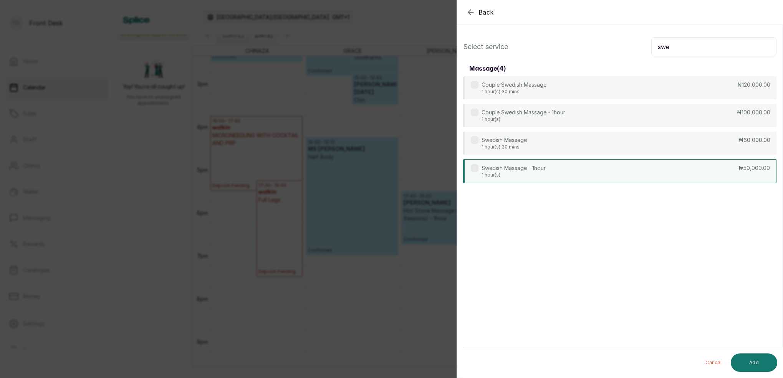
type input "swe"
drag, startPoint x: 504, startPoint y: 169, endPoint x: 598, endPoint y: 217, distance: 105.7
click at [504, 168] on p "Swedish Massage - 1hour" at bounding box center [514, 168] width 64 height 8
click at [767, 366] on button "Add" at bounding box center [754, 363] width 46 height 18
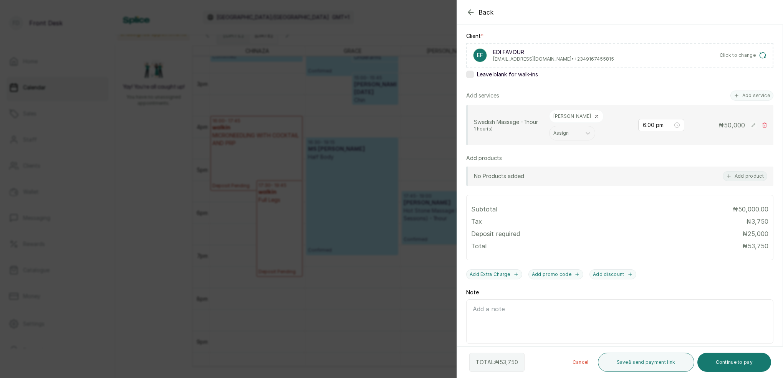
scroll to position [113, 0]
click at [752, 365] on button "Continue to pay" at bounding box center [735, 362] width 74 height 19
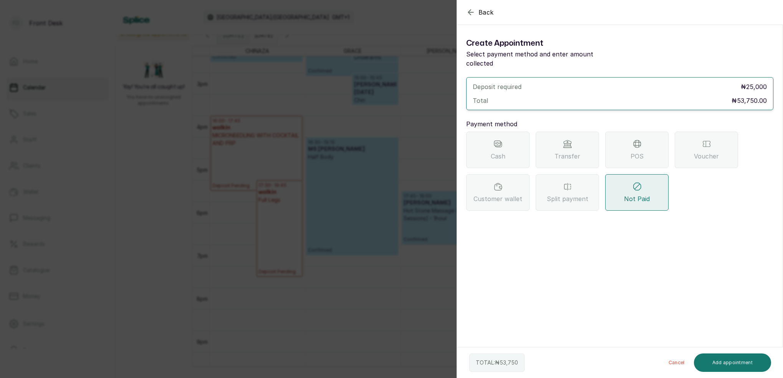
scroll to position [0, 0]
click at [578, 152] on span "Transfer" at bounding box center [568, 156] width 26 height 9
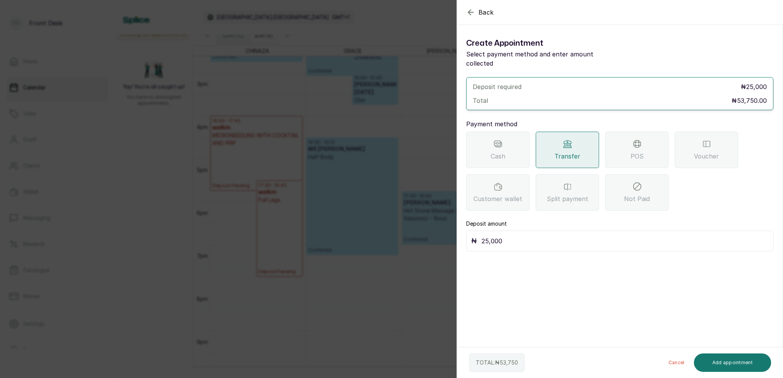
click at [521, 231] on div "₦ 25,000" at bounding box center [619, 241] width 307 height 21
click at [522, 236] on input "25,000" at bounding box center [625, 241] width 287 height 11
type input "2"
type input "53,750"
click at [735, 364] on button "Add appointment" at bounding box center [733, 363] width 78 height 18
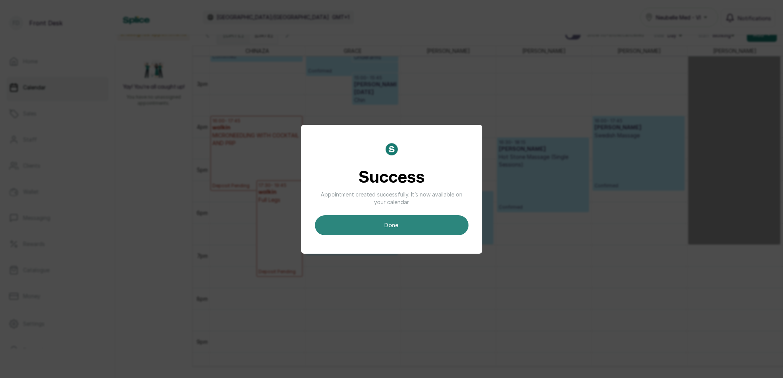
click at [418, 226] on button "done" at bounding box center [392, 225] width 154 height 20
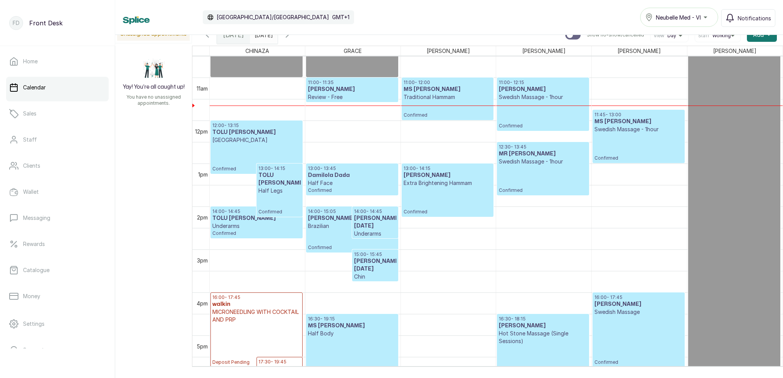
scroll to position [426, 0]
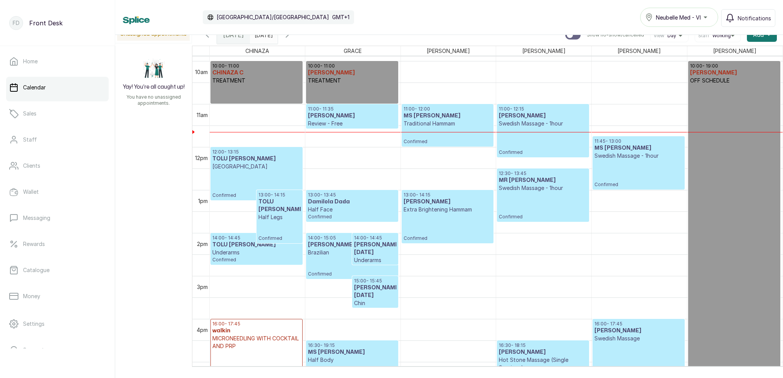
click at [541, 149] on p "Confirmed" at bounding box center [543, 142] width 88 height 28
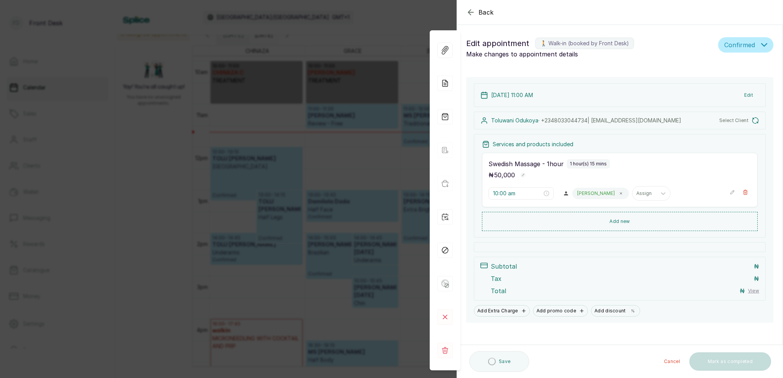
type input "11:00 am"
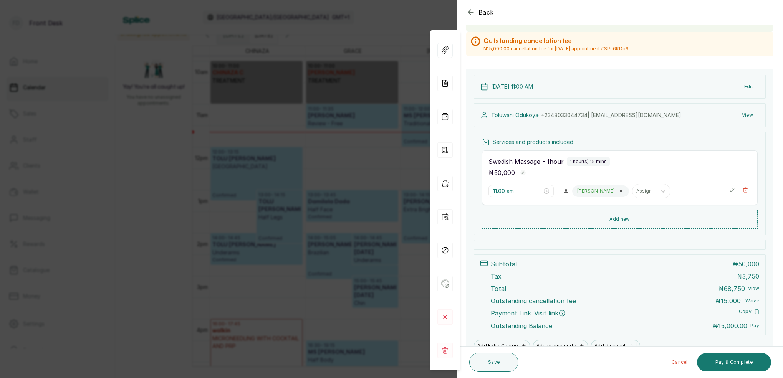
scroll to position [76, 0]
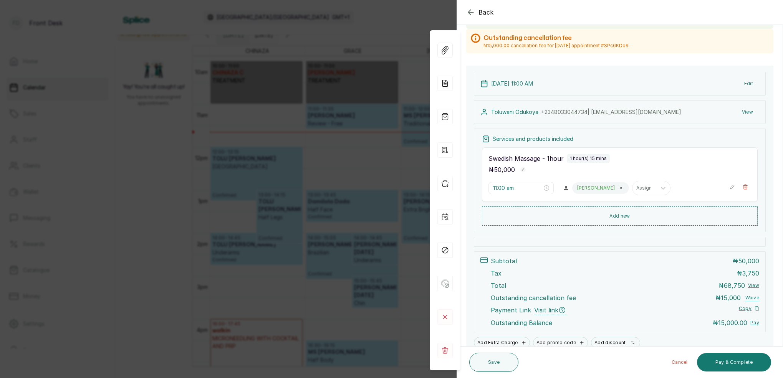
click at [382, 89] on div "Back Appointment Details Edit appointment 🚶 Walk-in (booked by Front Desk) Make…" at bounding box center [391, 189] width 783 height 378
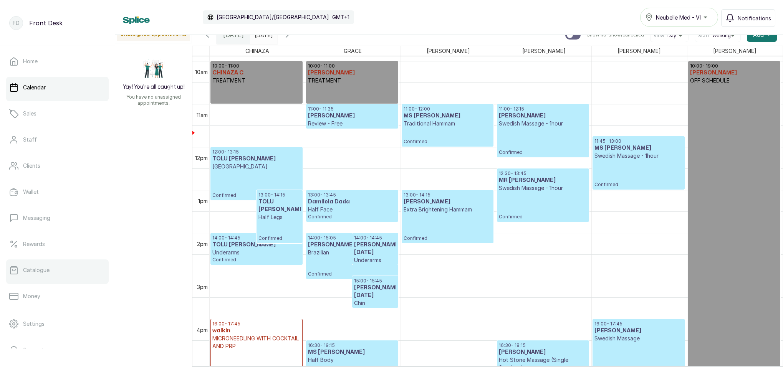
click at [48, 275] on link "Catalogue" at bounding box center [57, 271] width 103 height 22
